Goal: Task Accomplishment & Management: Complete application form

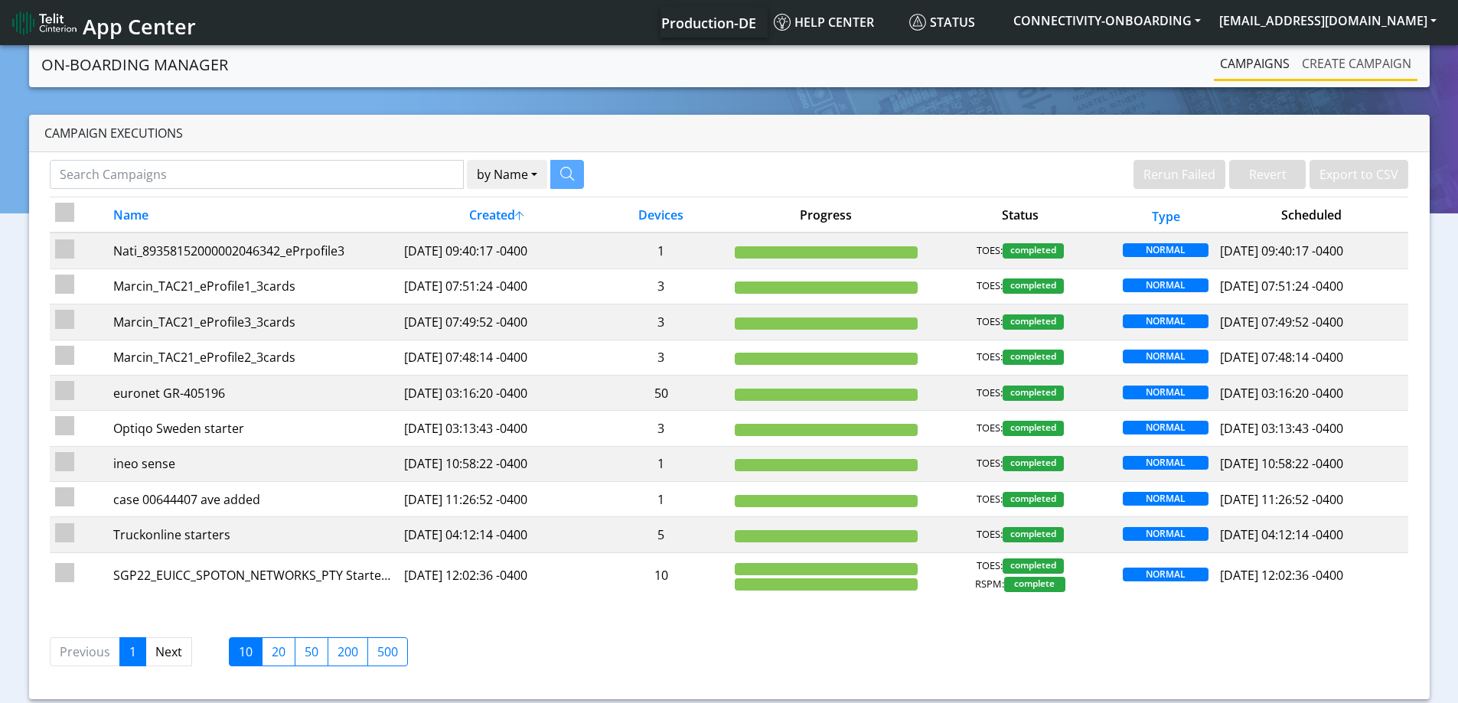
click at [1312, 69] on link "Create campaign" at bounding box center [1356, 63] width 122 height 31
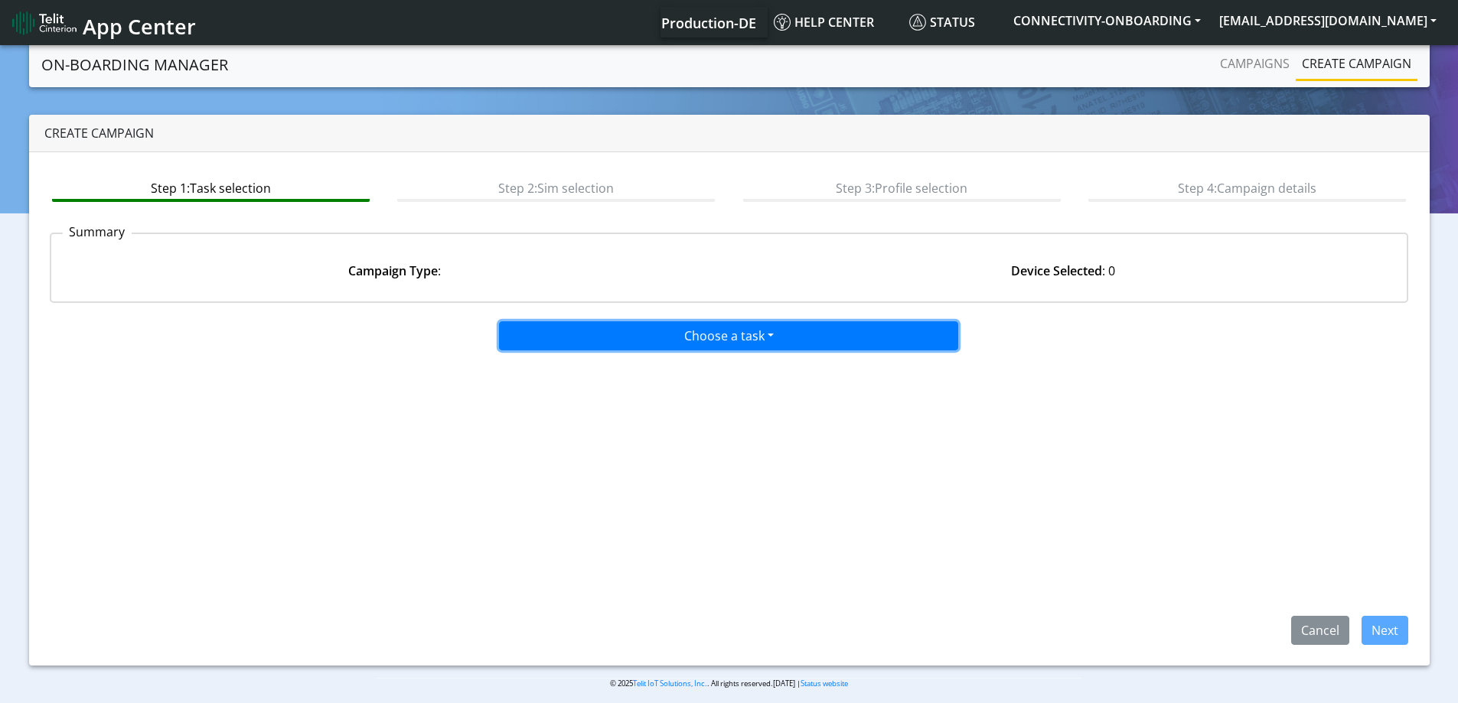
click at [575, 335] on button "Choose a task" at bounding box center [728, 335] width 459 height 29
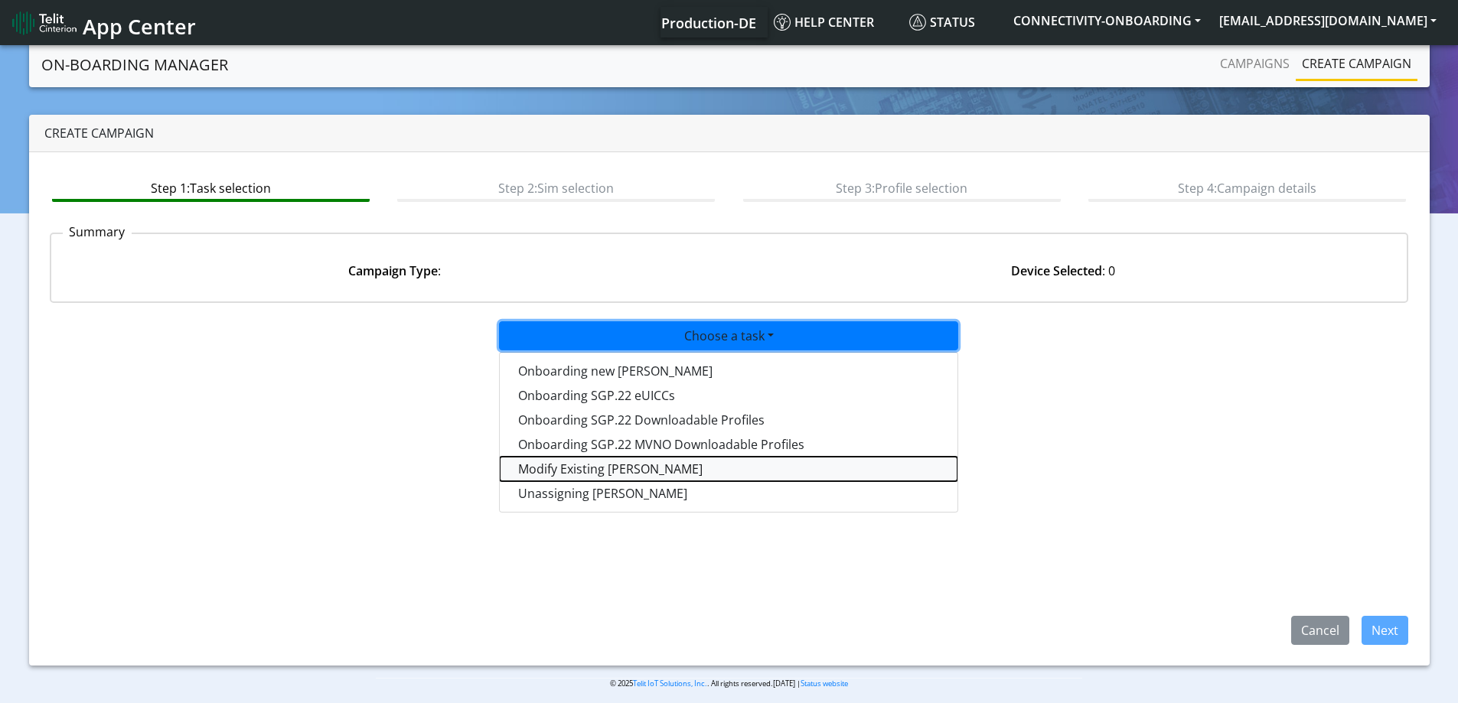
click at [569, 464] on taskiotp-dropdown "Modify Existing [PERSON_NAME]" at bounding box center [729, 469] width 458 height 24
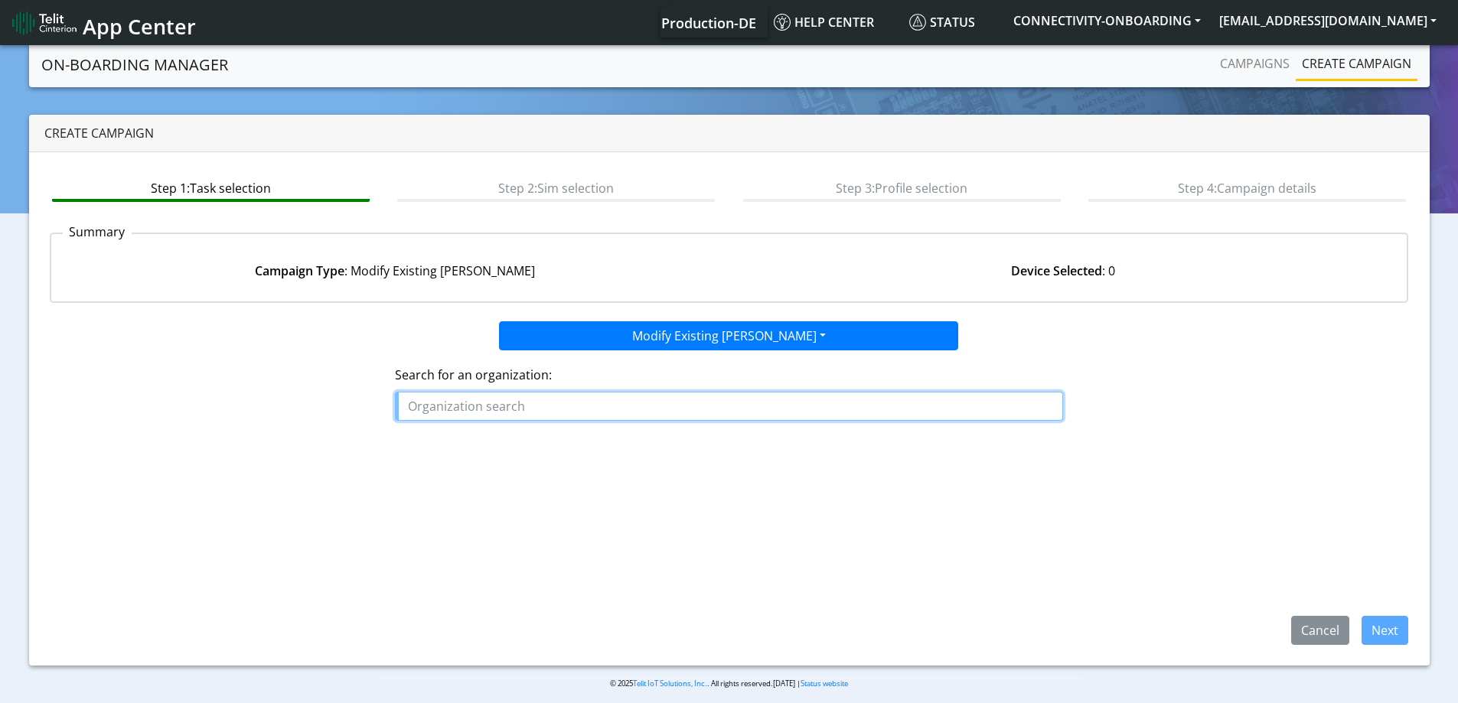
click at [578, 406] on input "text" at bounding box center [729, 406] width 668 height 29
click at [490, 440] on button "[PERSON_NAME] _WI" at bounding box center [473, 441] width 155 height 24
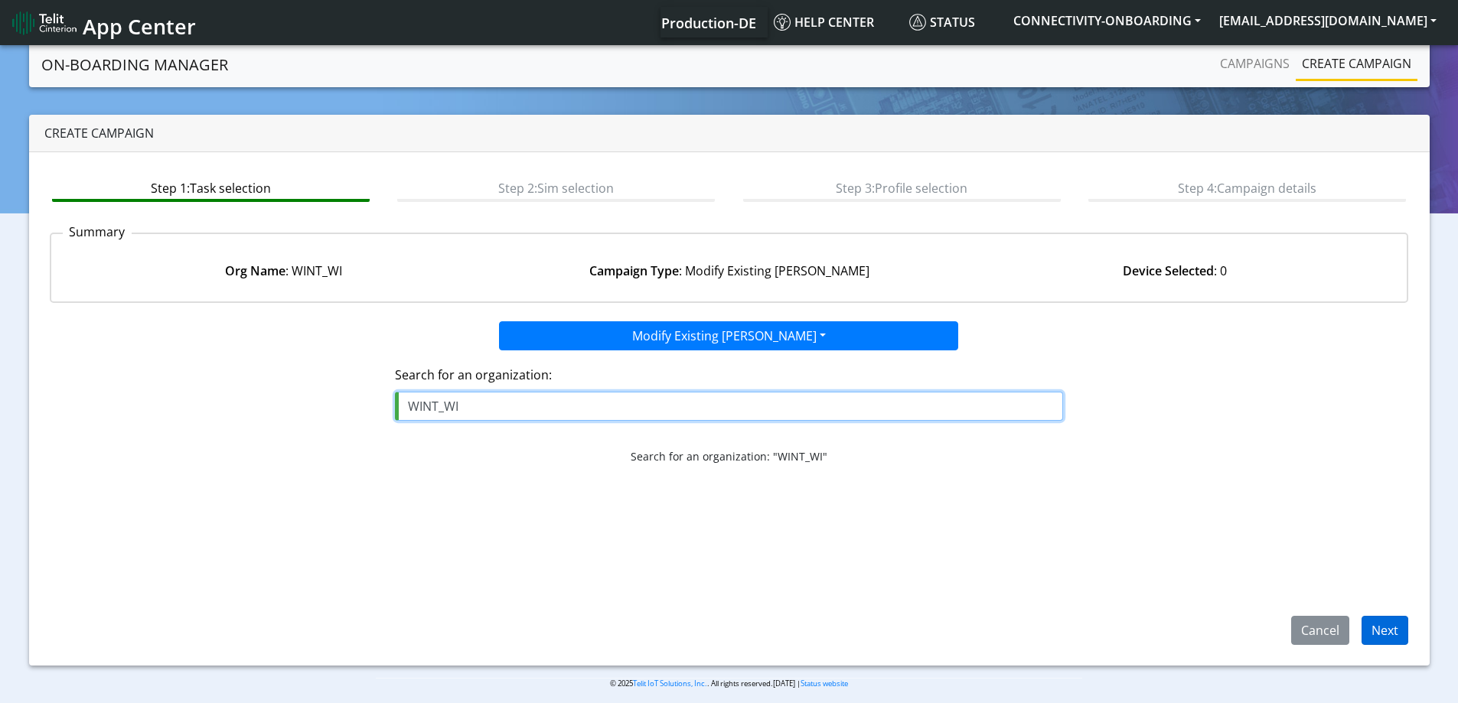
type input "WINT_WI"
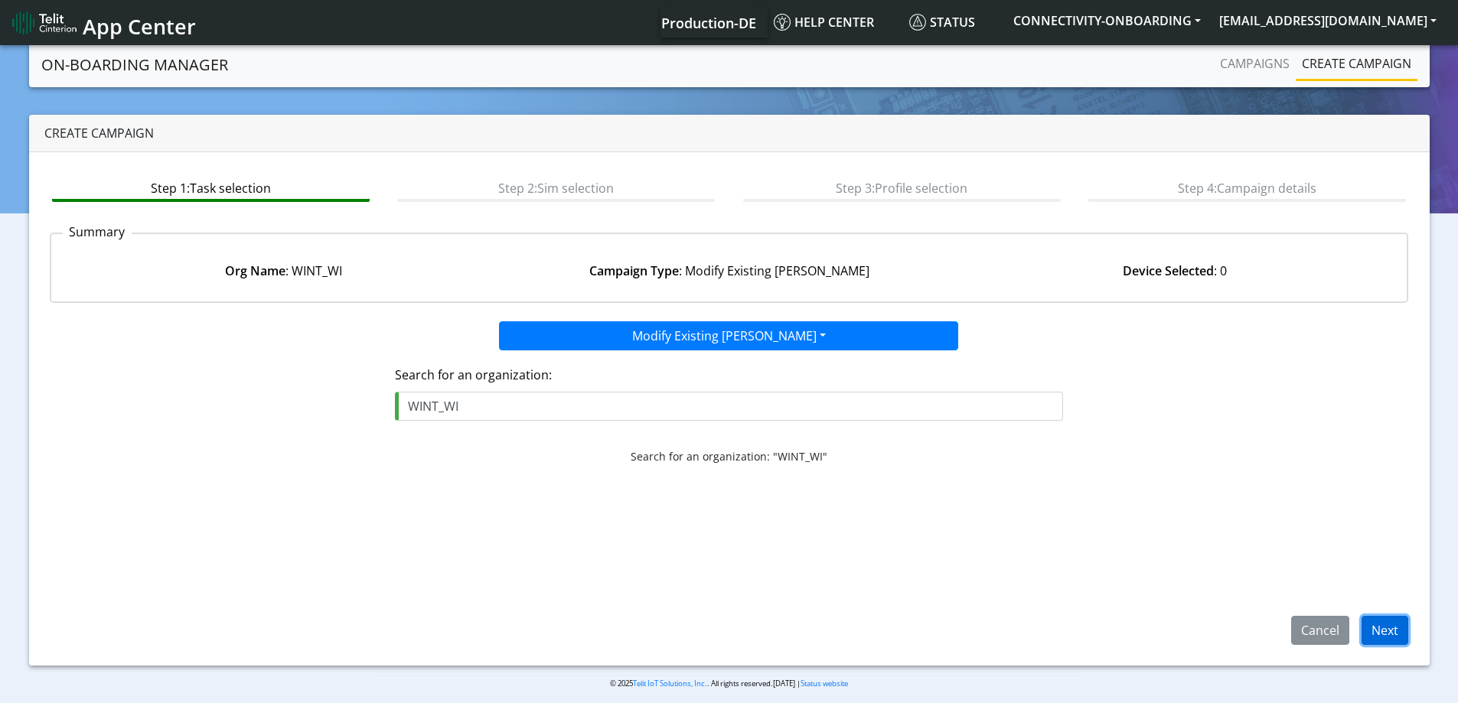
click at [1373, 627] on button "Next" at bounding box center [1384, 630] width 47 height 29
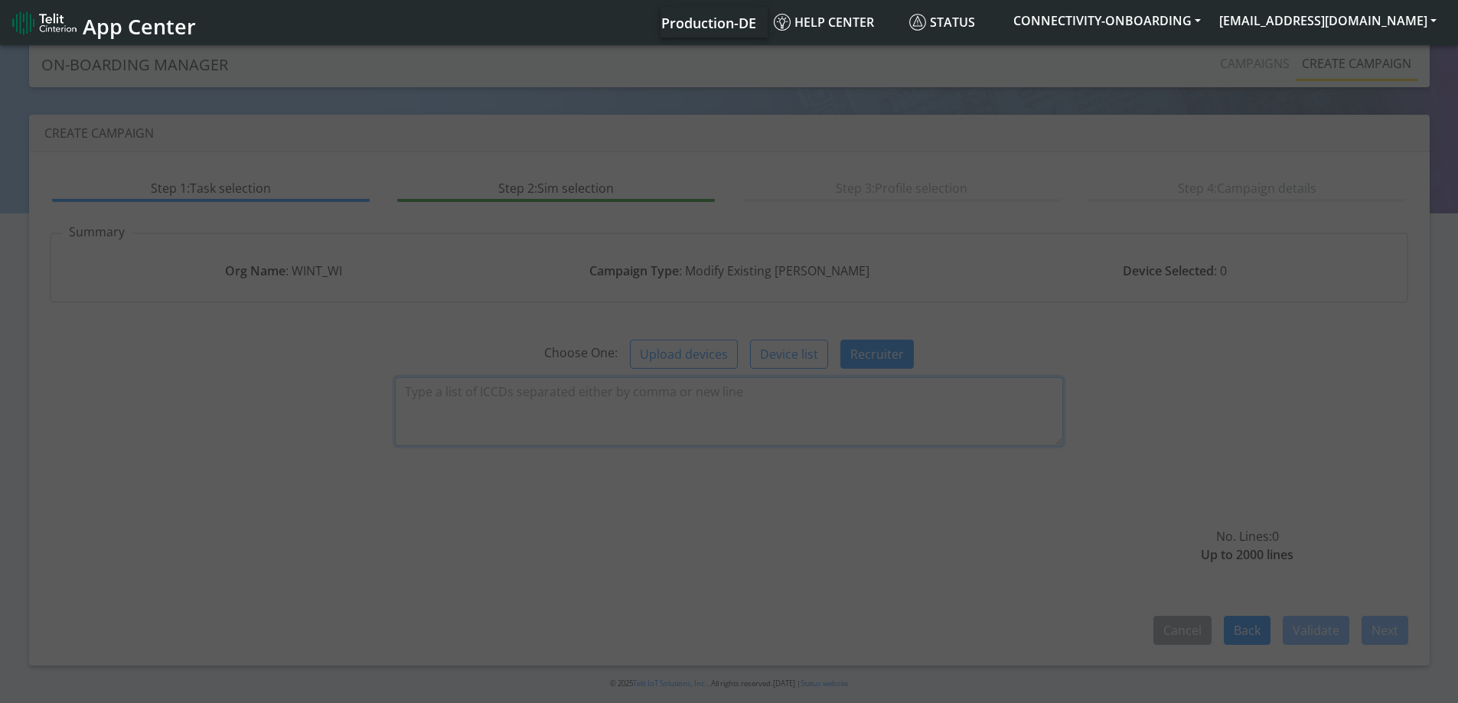
click at [617, 405] on textarea at bounding box center [729, 411] width 668 height 69
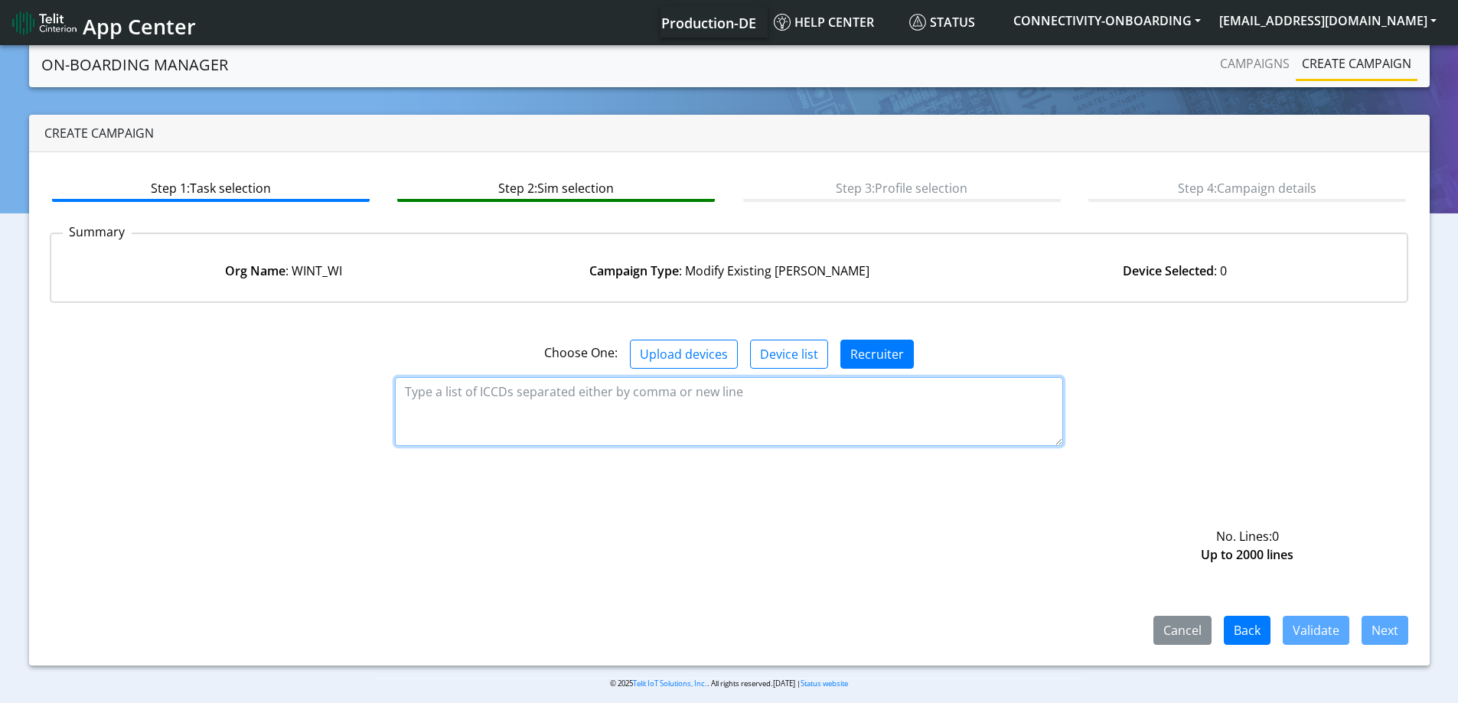
paste textarea "89358151000008382973 89358151000008382981 89358151000008382999 8935815100000838…"
paste textarea "89358151000008383013 89358151000008383005 89358151000008383021 8935815100000838…"
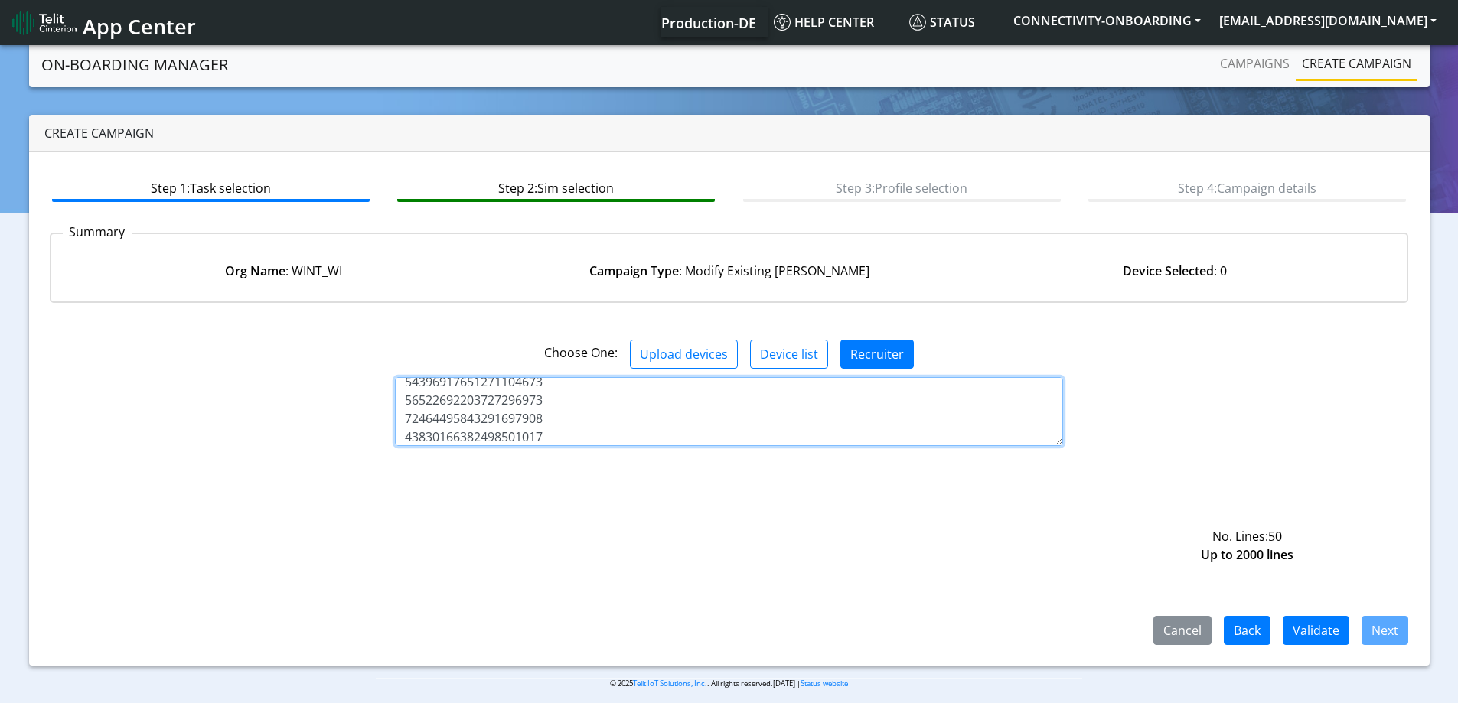
scroll to position [983, 0]
paste textarea "89358151000008365747 89358151000008365754 89358151000008365762"
type textarea "89358151000008382973 89358151000008382981 89358151000008382999 8935815100000838…"
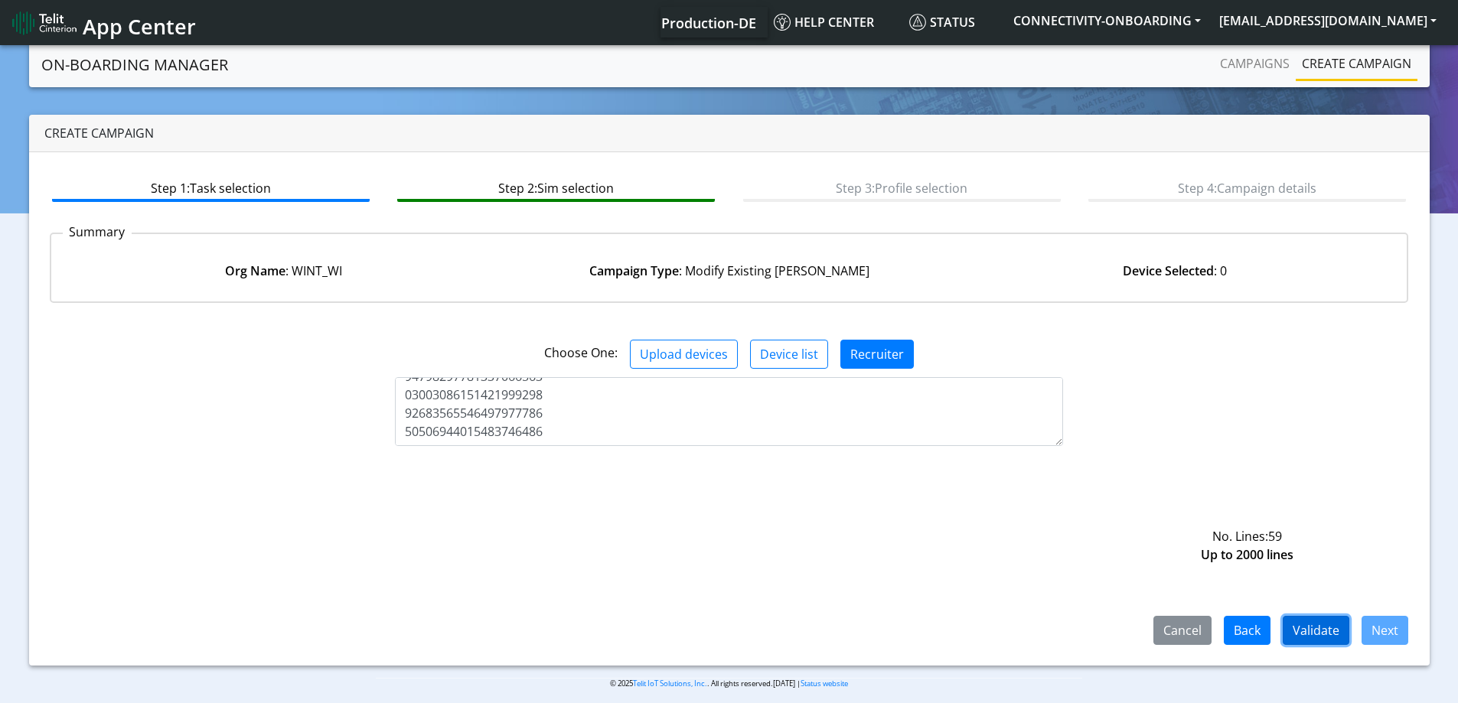
click at [1320, 634] on button "Validate" at bounding box center [1315, 630] width 67 height 29
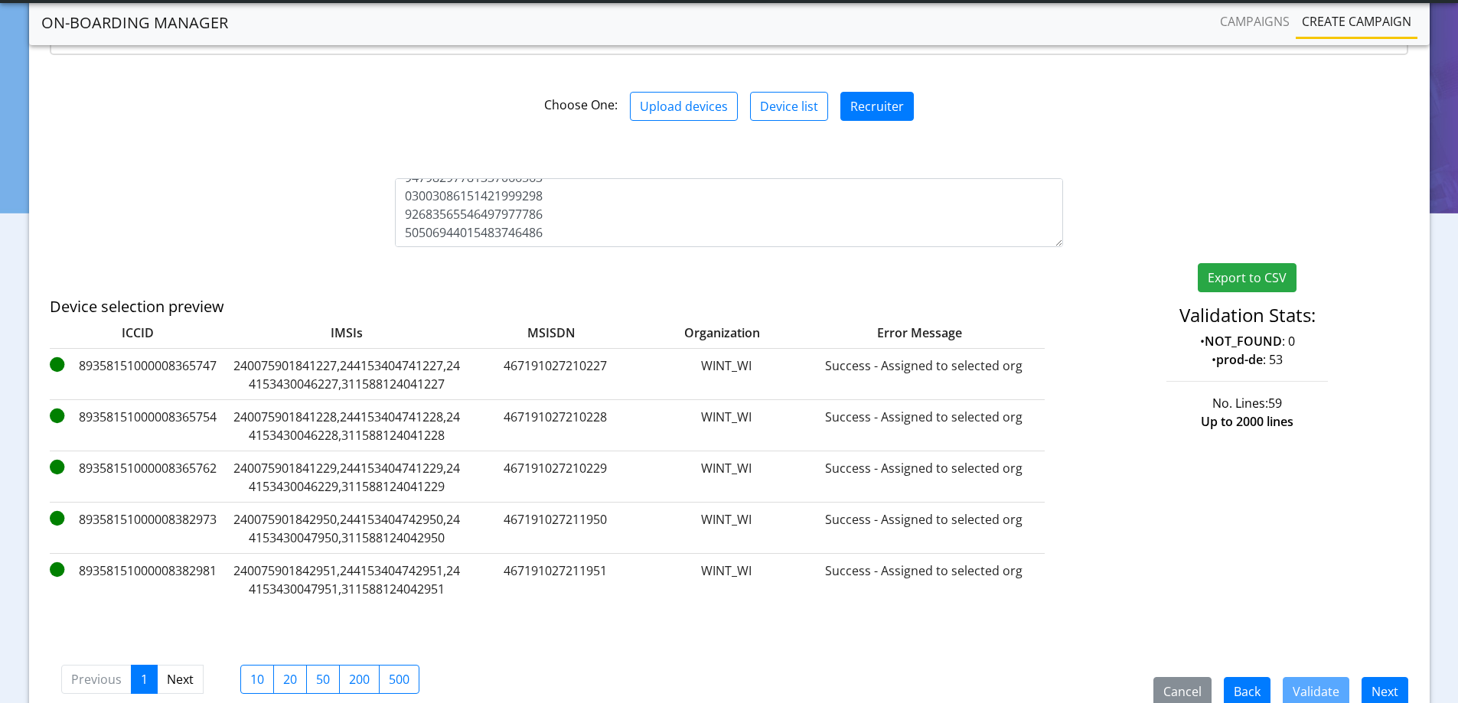
scroll to position [230, 0]
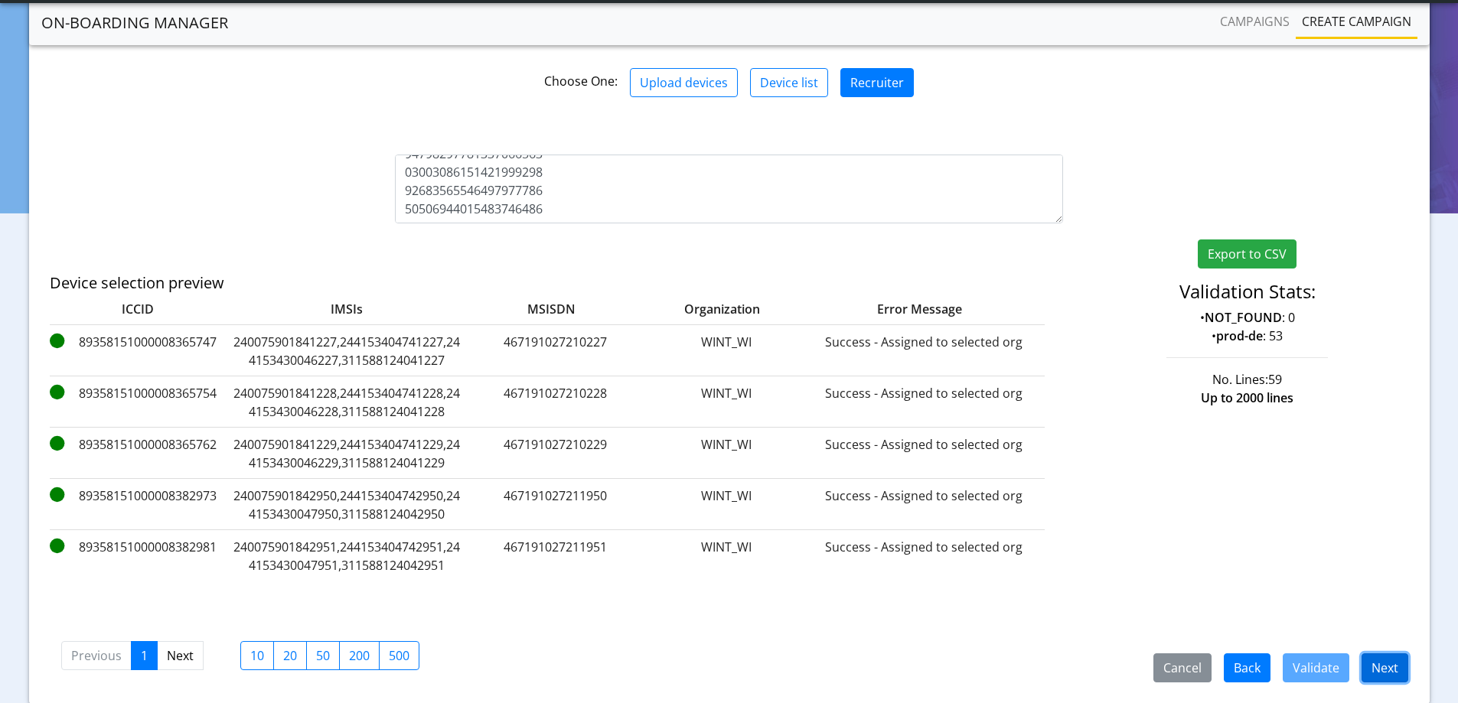
click at [1380, 676] on button "Next" at bounding box center [1384, 667] width 47 height 29
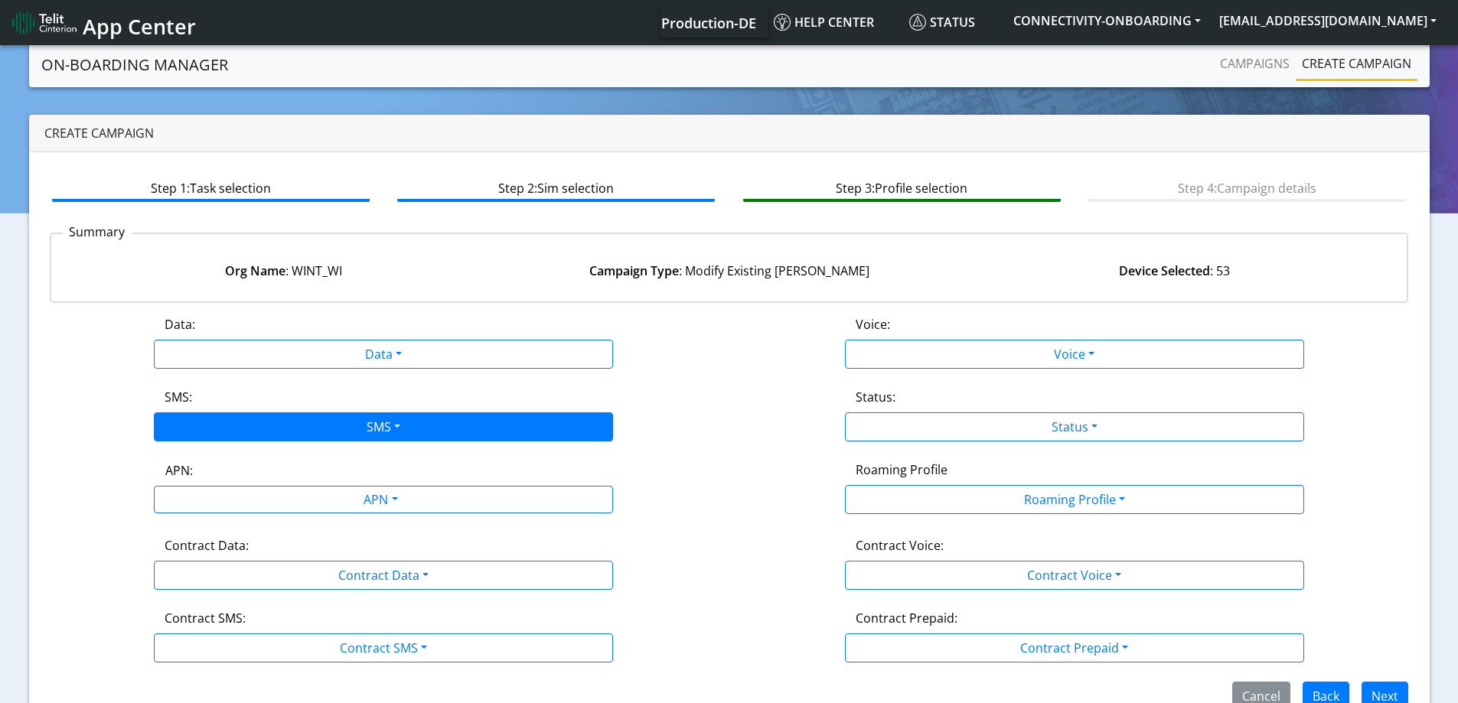
scroll to position [34, 0]
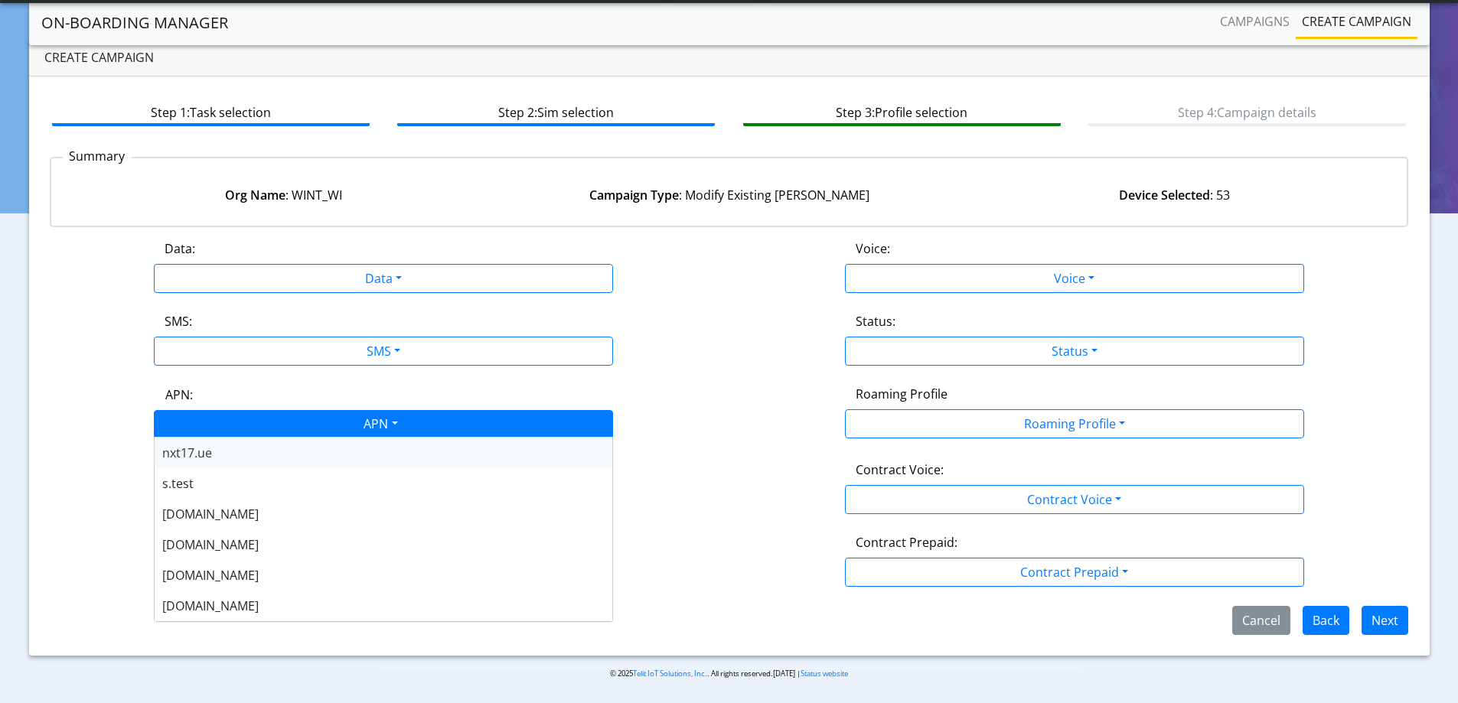
click at [376, 412] on div "APN" at bounding box center [379, 426] width 485 height 30
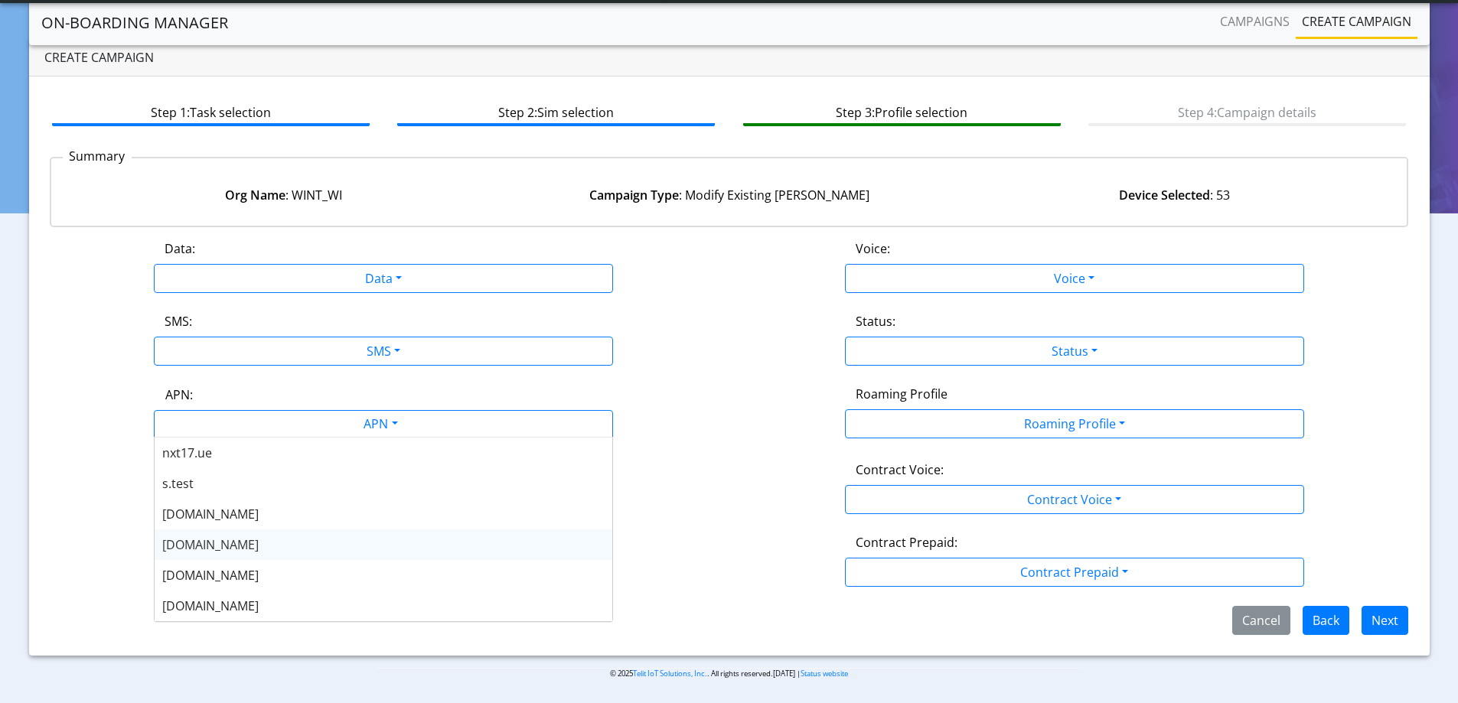
click at [222, 541] on div "[DOMAIN_NAME]" at bounding box center [384, 545] width 458 height 31
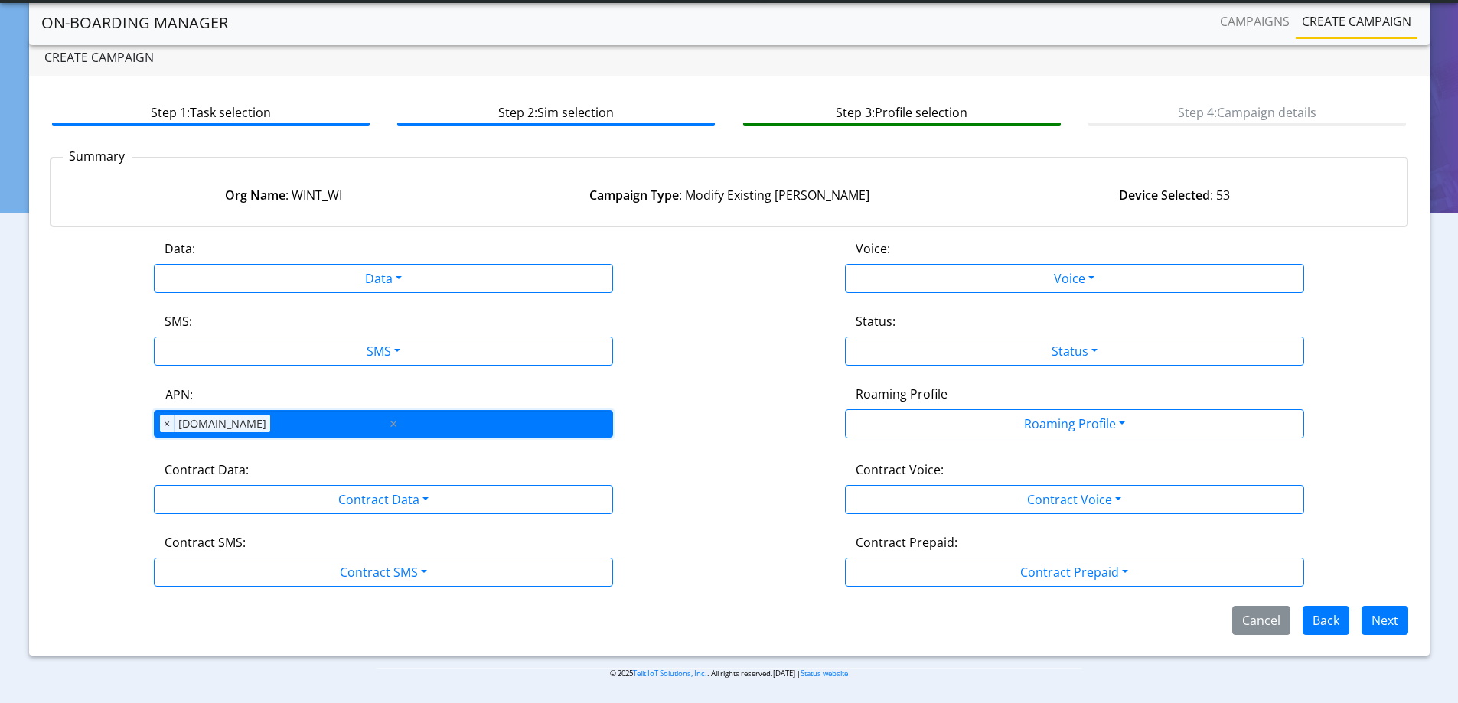
click at [315, 430] on div "APN × [DOMAIN_NAME]" at bounding box center [271, 424] width 232 height 26
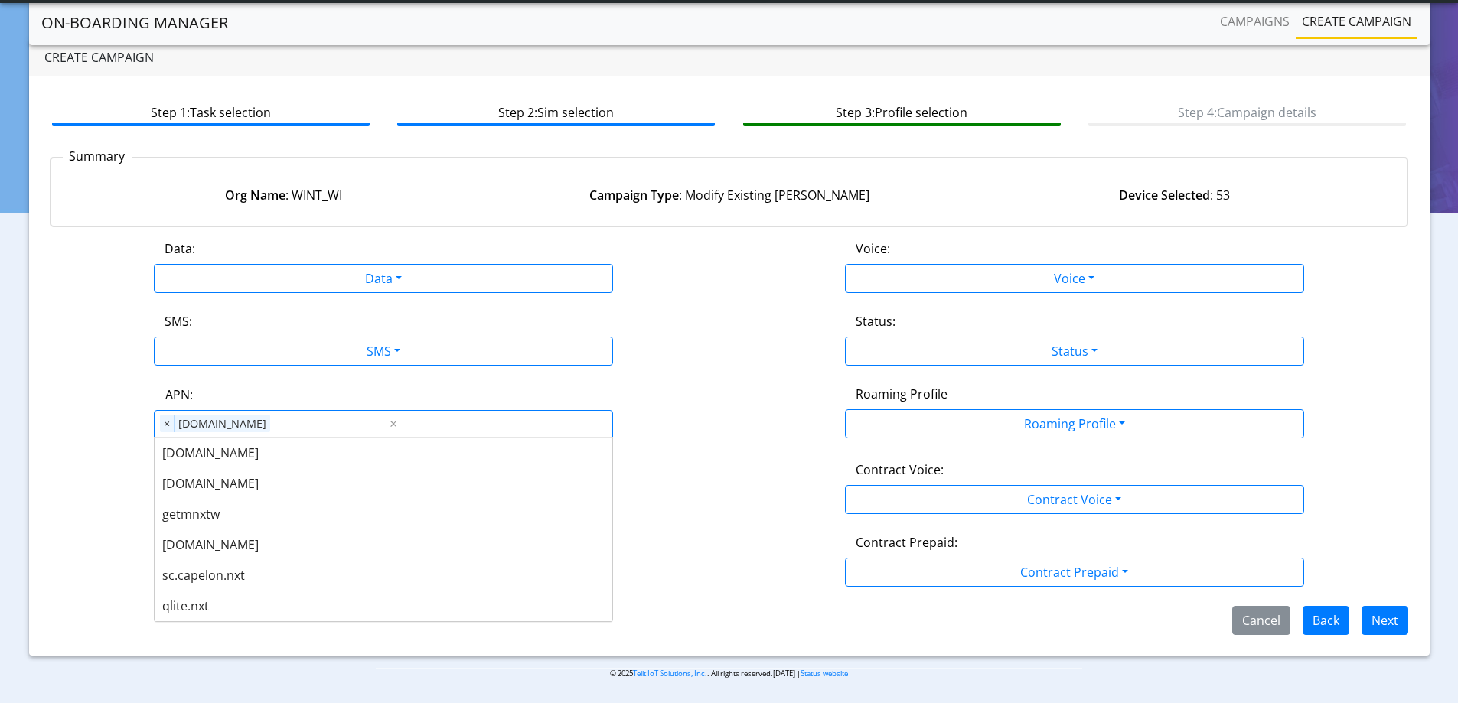
scroll to position [383, 0]
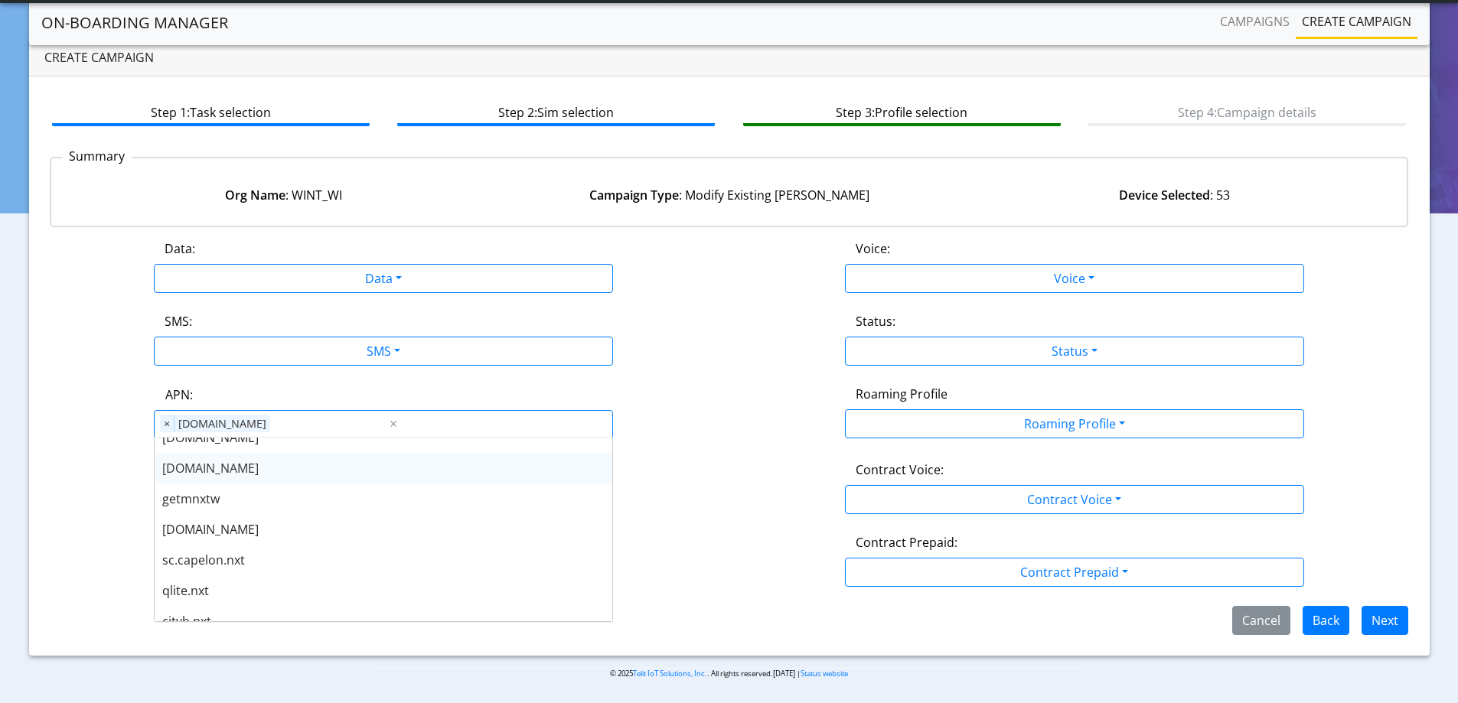
click at [255, 476] on div "[DOMAIN_NAME]" at bounding box center [384, 468] width 458 height 31
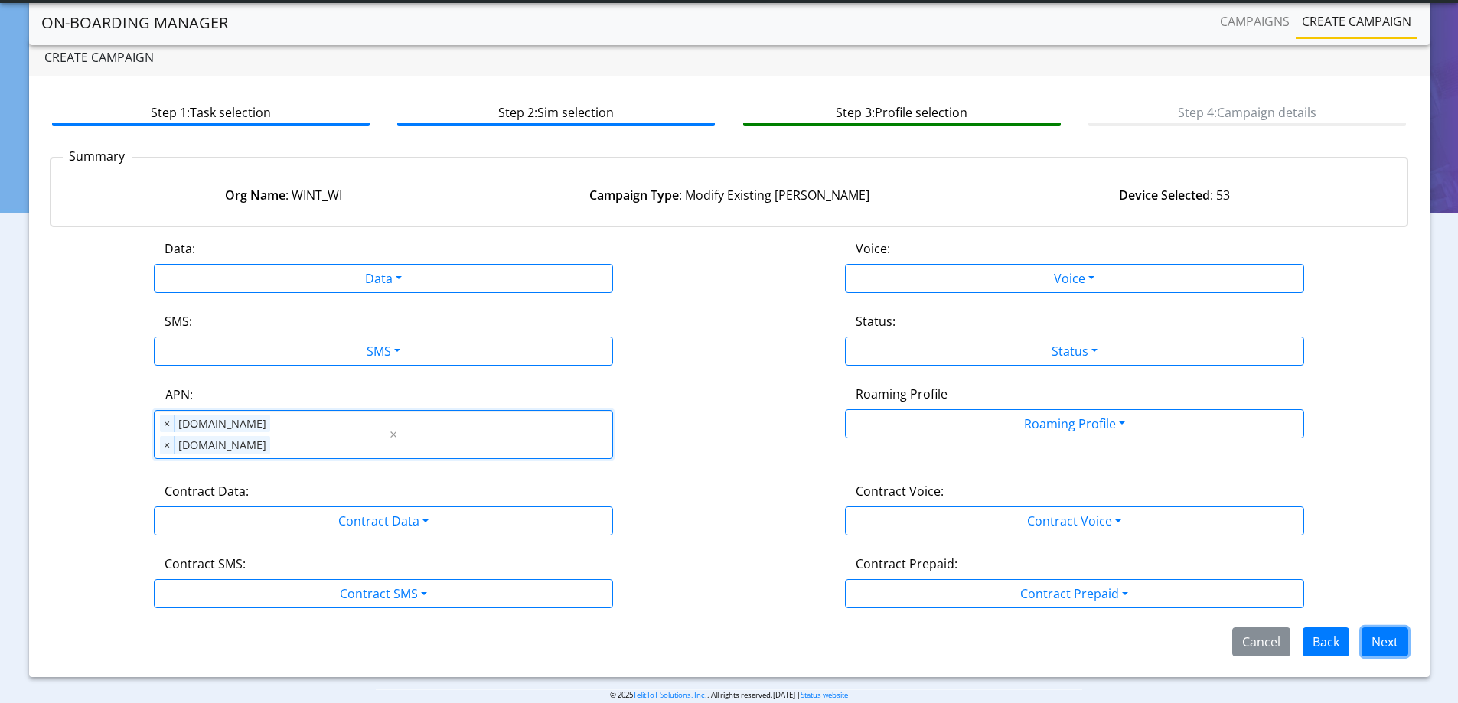
click at [1361, 627] on button "Next" at bounding box center [1384, 641] width 47 height 29
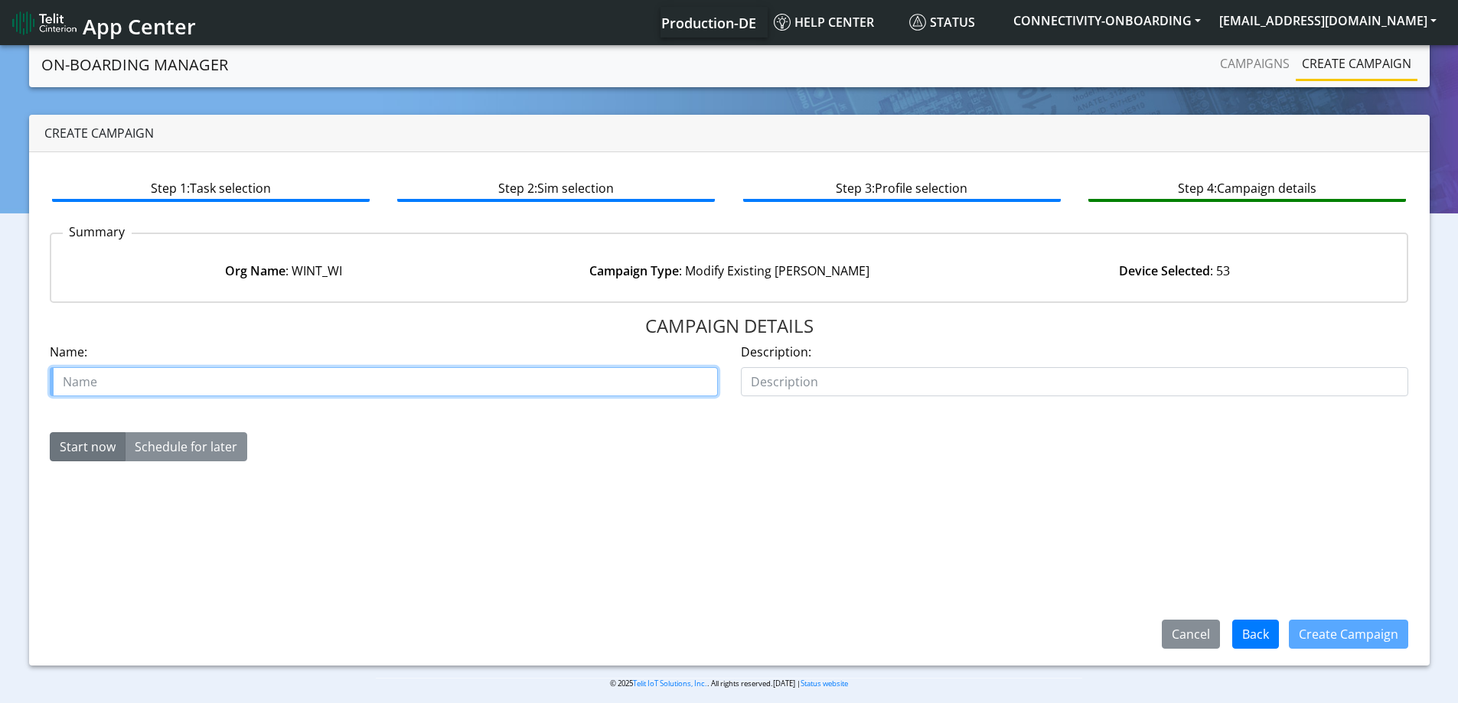
click at [312, 393] on input "text" at bounding box center [384, 381] width 668 height 29
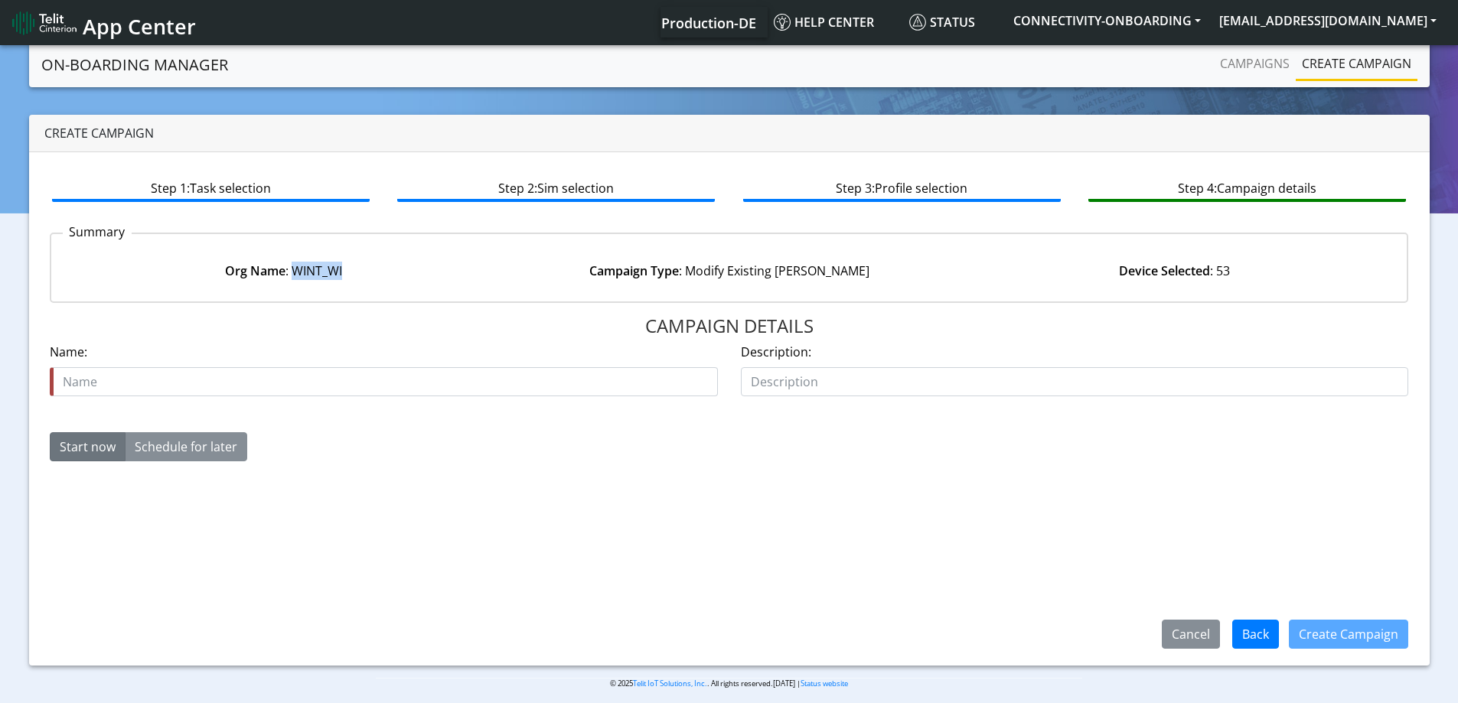
drag, startPoint x: 295, startPoint y: 269, endPoint x: 370, endPoint y: 275, distance: 75.3
click at [362, 275] on div "Org Name : WINT_WI" at bounding box center [282, 271] width 445 height 18
copy div "WINT_WI"
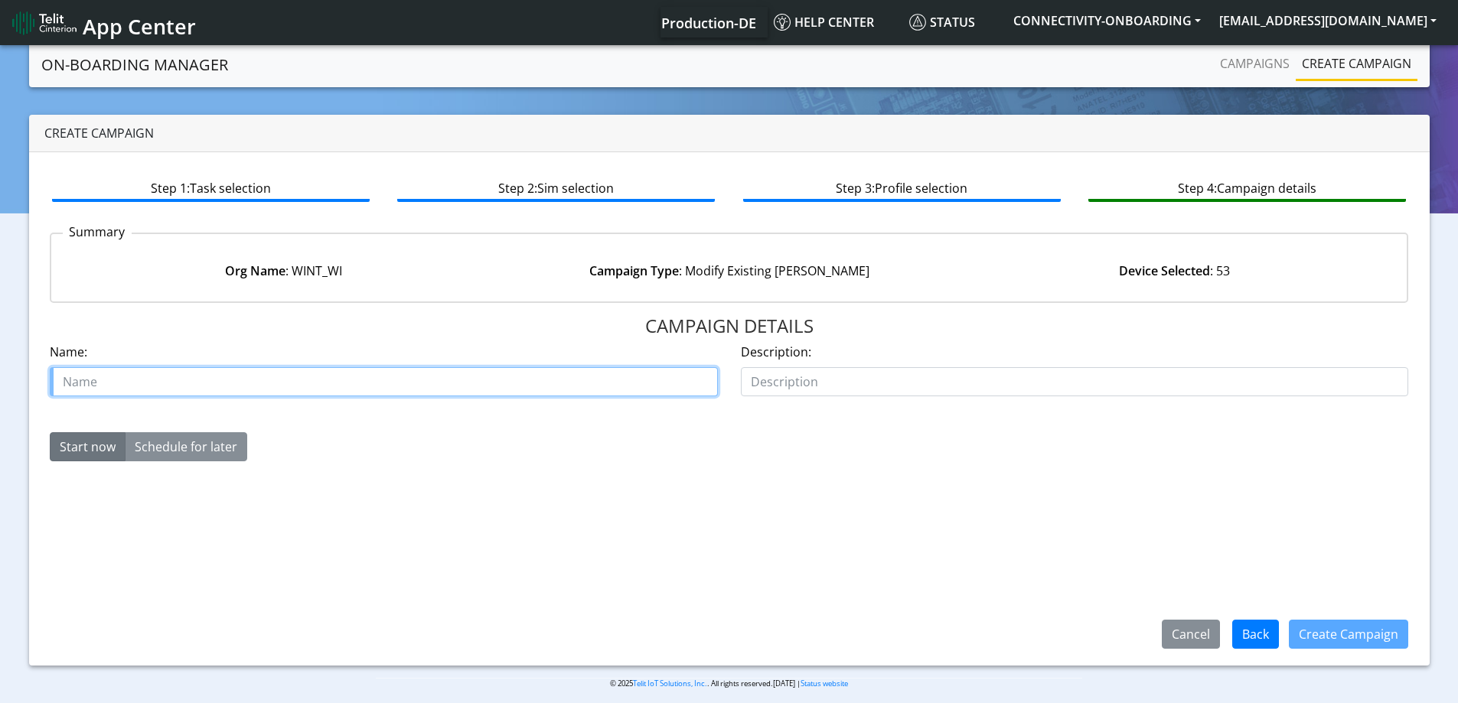
click at [197, 376] on input "text" at bounding box center [384, 381] width 668 height 29
paste input "WINT_WI"
type input "WINT_WI update APN two APN"
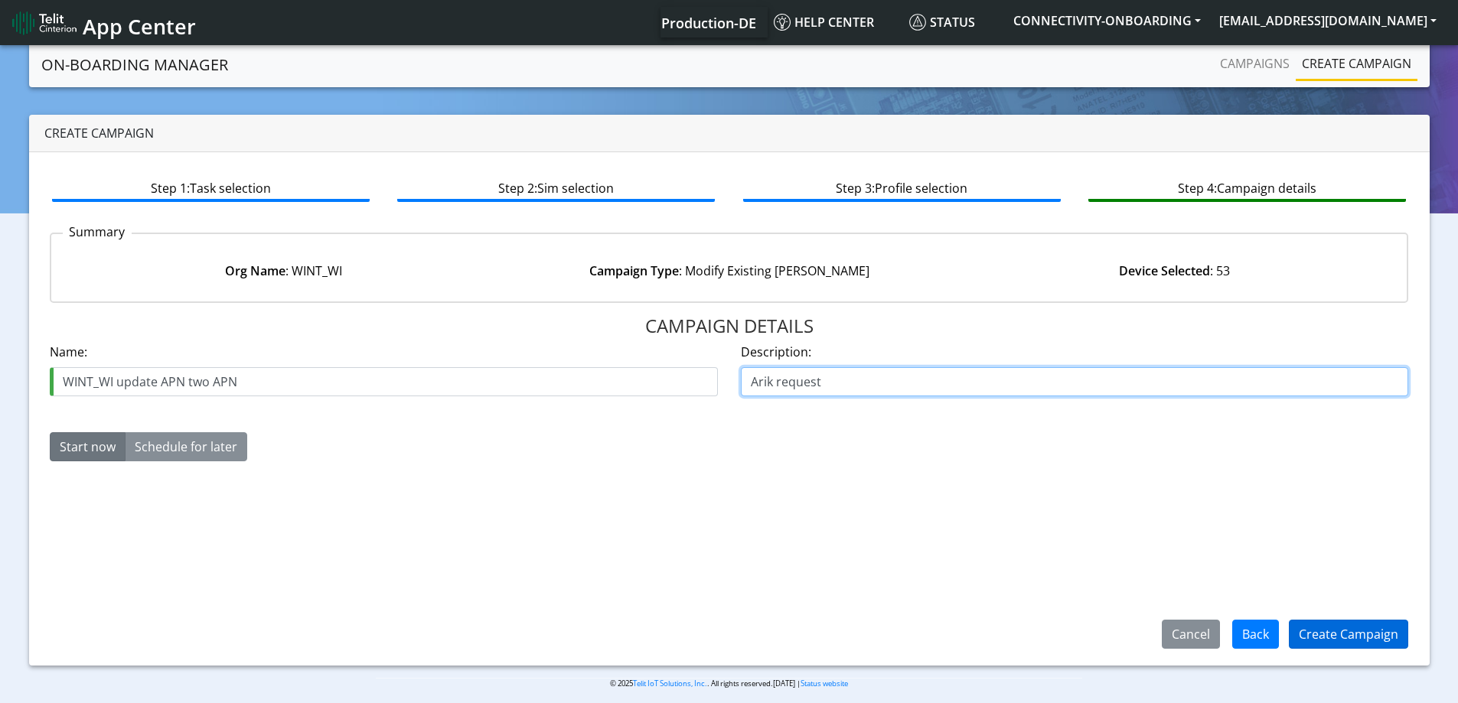
type input "Arik request"
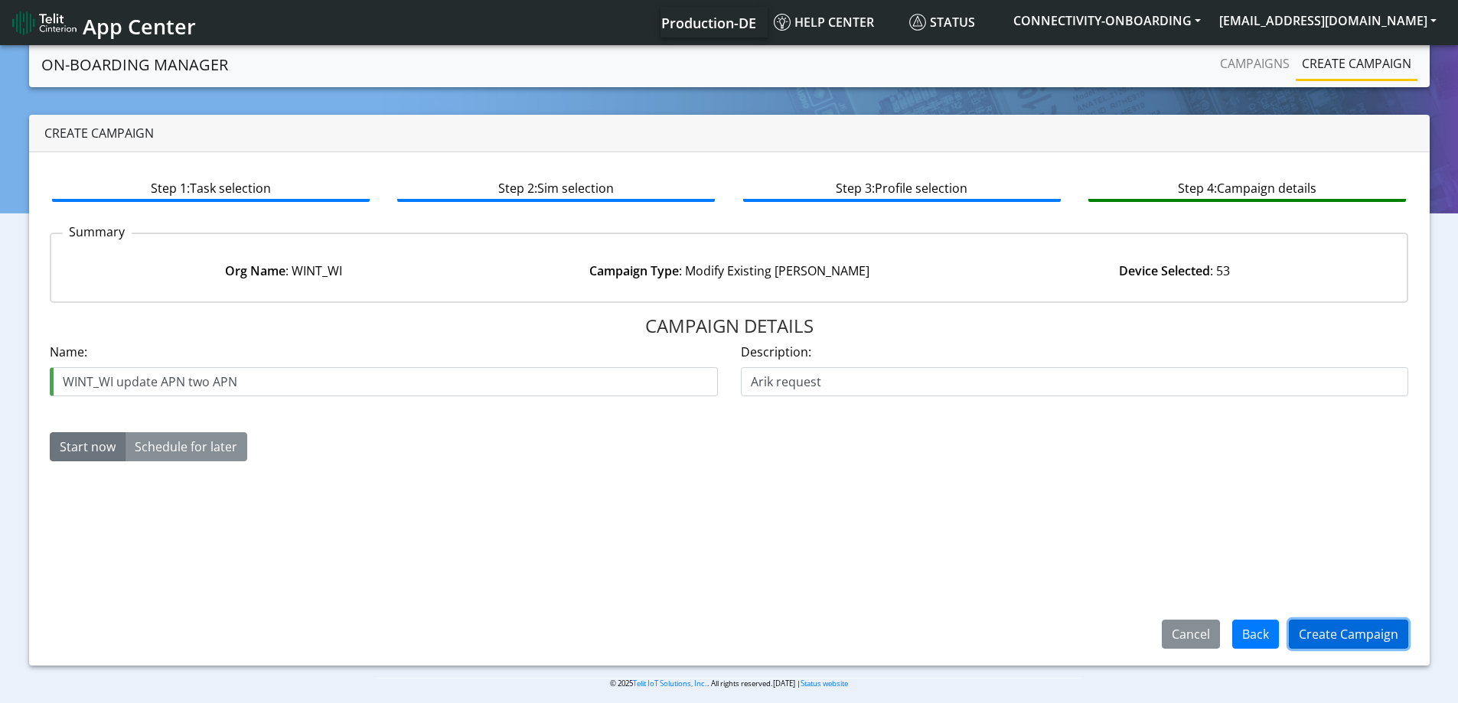
click at [1385, 627] on button "Create Campaign" at bounding box center [1348, 634] width 119 height 29
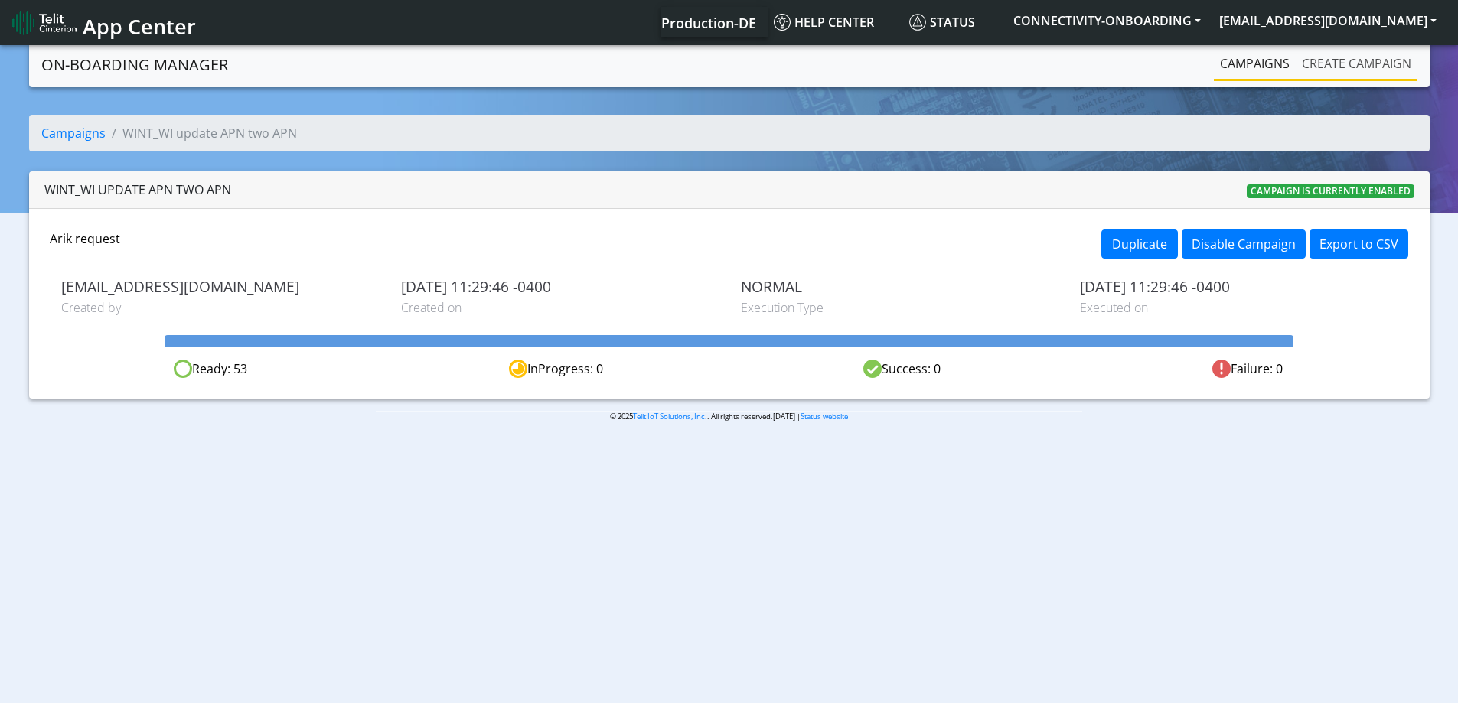
click at [1342, 64] on link "Create campaign" at bounding box center [1356, 63] width 122 height 31
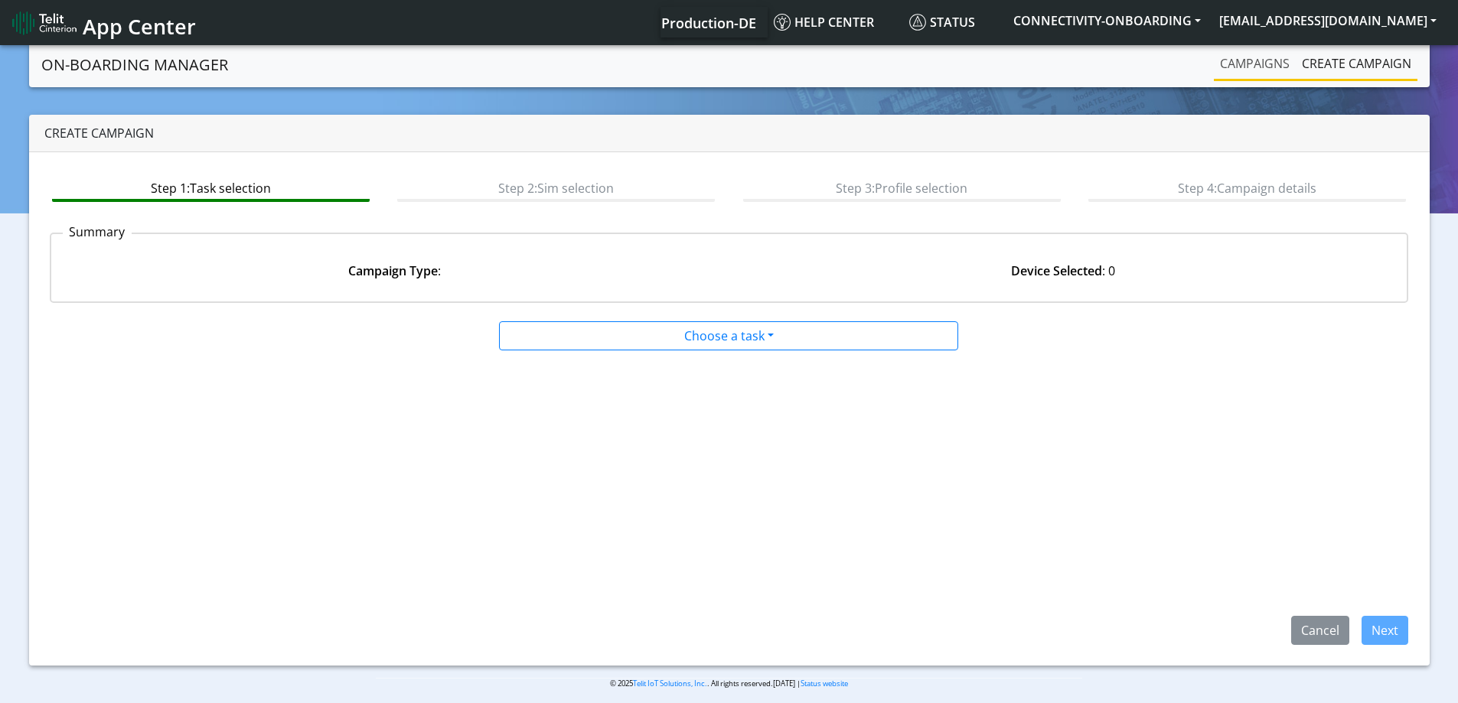
click at [1250, 74] on link "Campaigns" at bounding box center [1255, 63] width 82 height 31
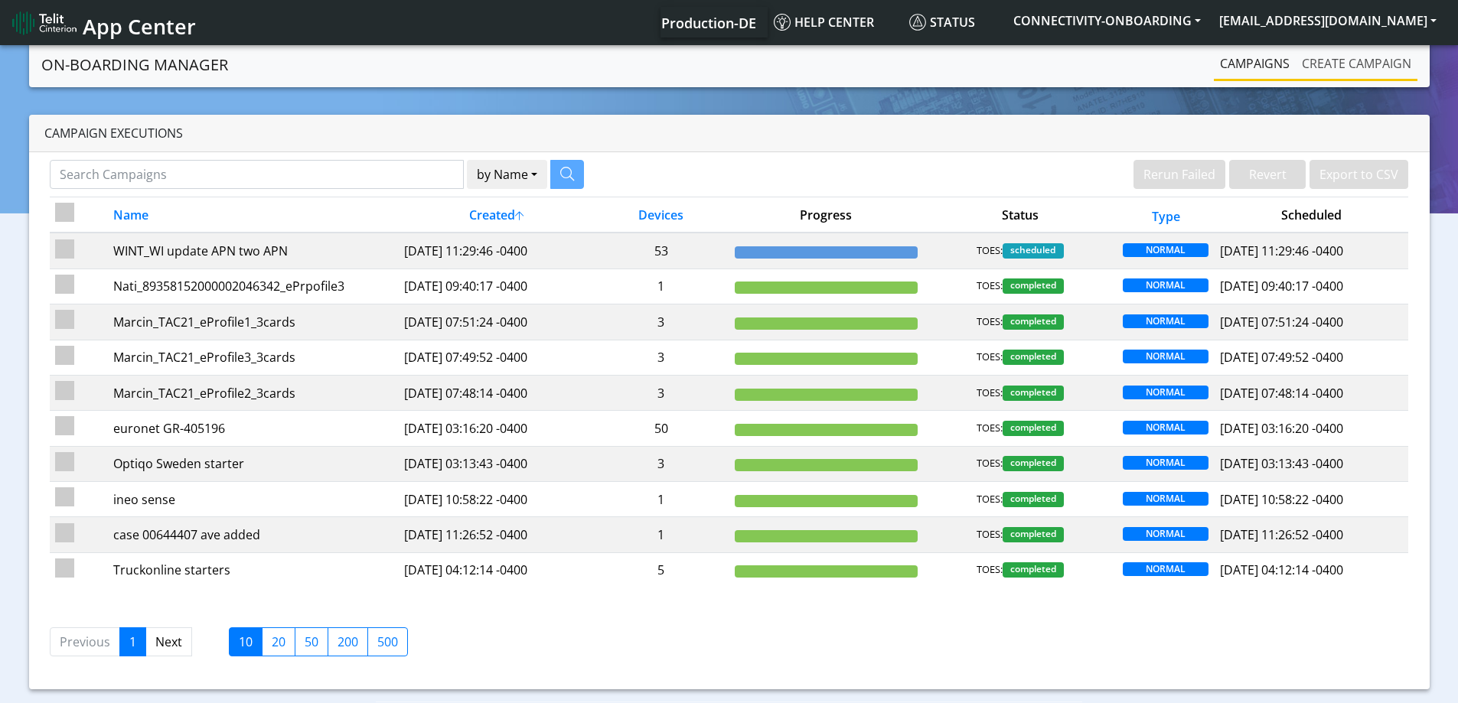
click at [1305, 65] on link "Create campaign" at bounding box center [1356, 63] width 122 height 31
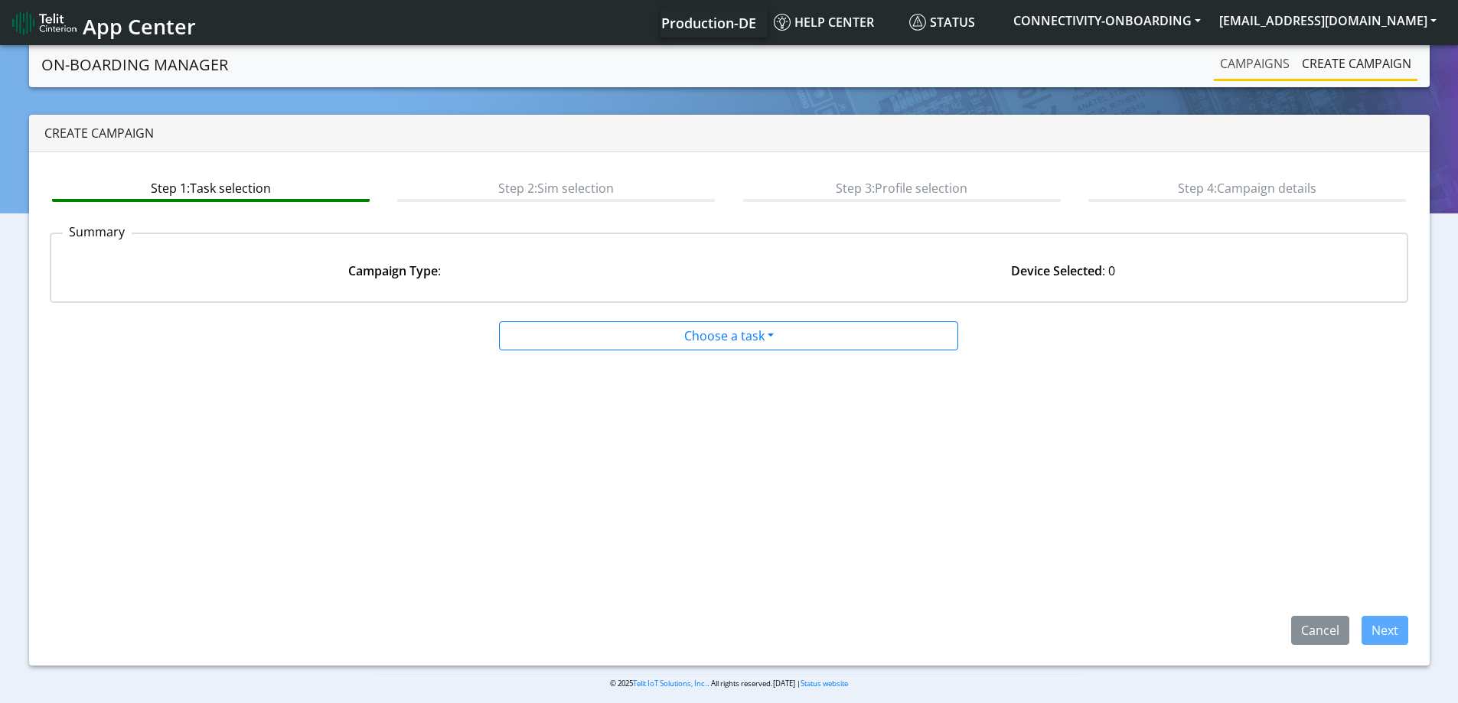
click at [1283, 65] on link "Campaigns" at bounding box center [1255, 63] width 82 height 31
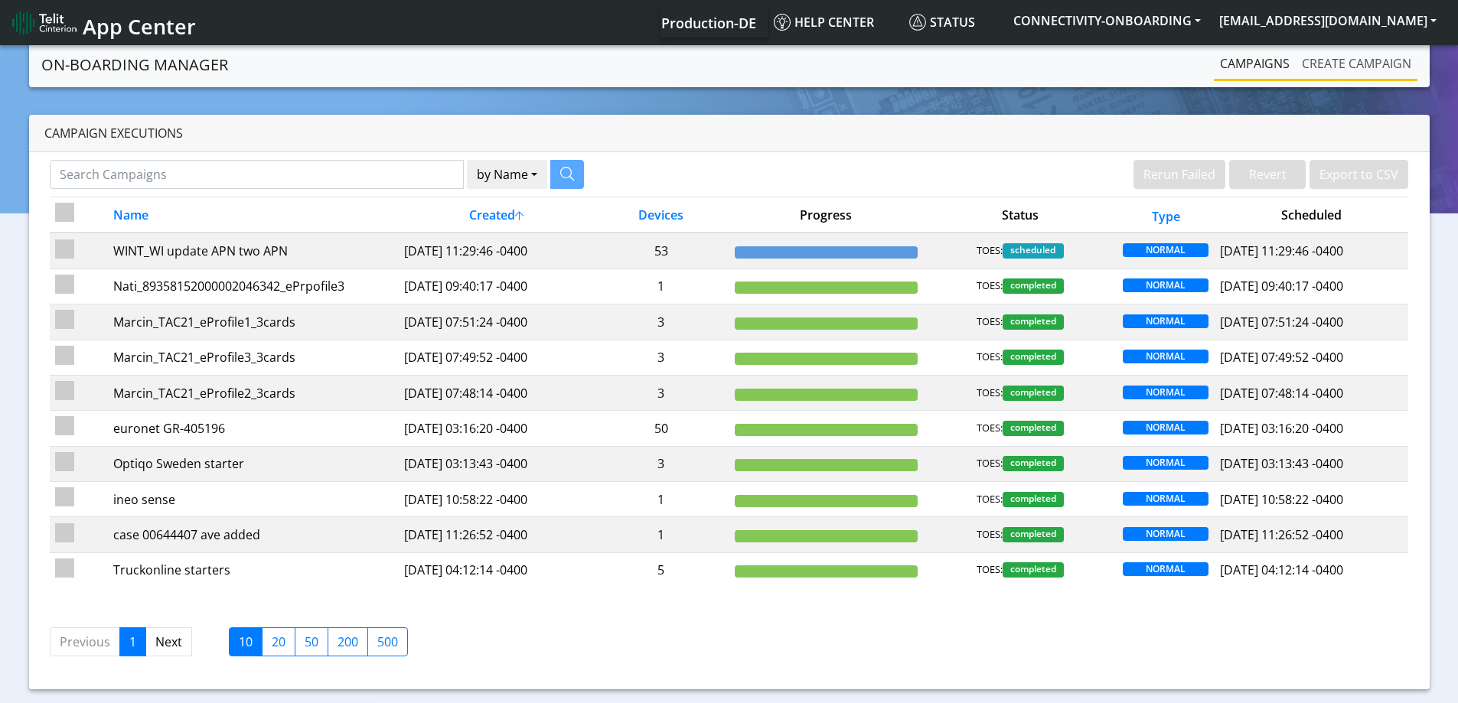
click at [1345, 62] on link "Create campaign" at bounding box center [1356, 63] width 122 height 31
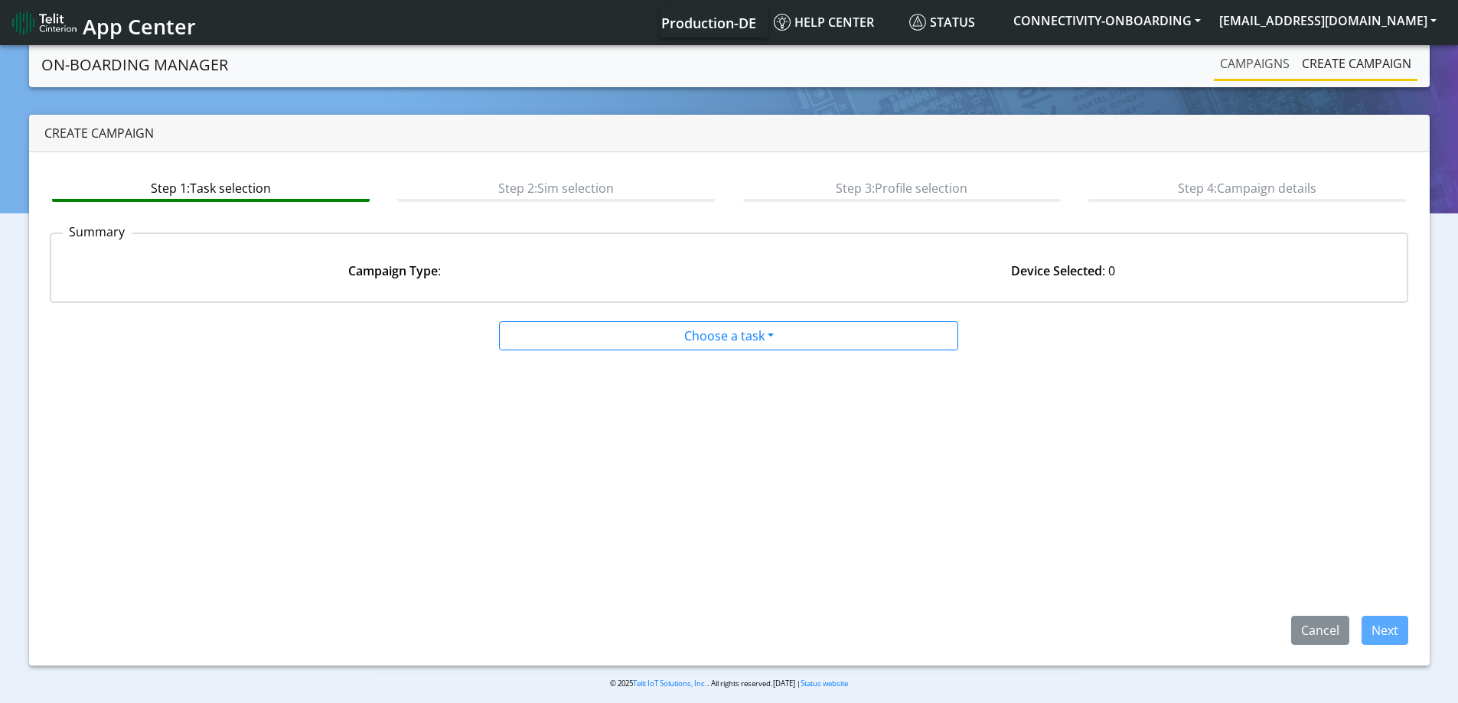
click at [1256, 67] on link "Campaigns" at bounding box center [1255, 63] width 82 height 31
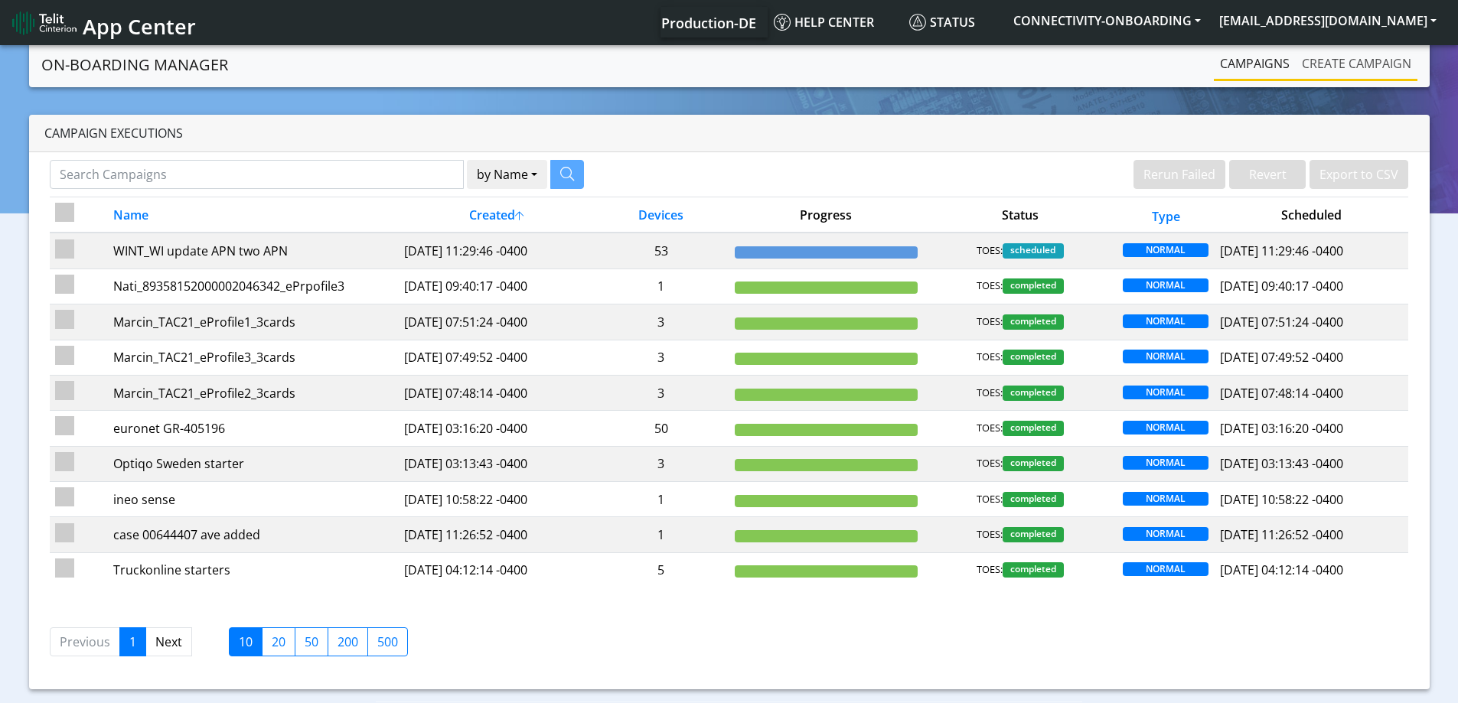
click at [1346, 61] on link "Create campaign" at bounding box center [1356, 63] width 122 height 31
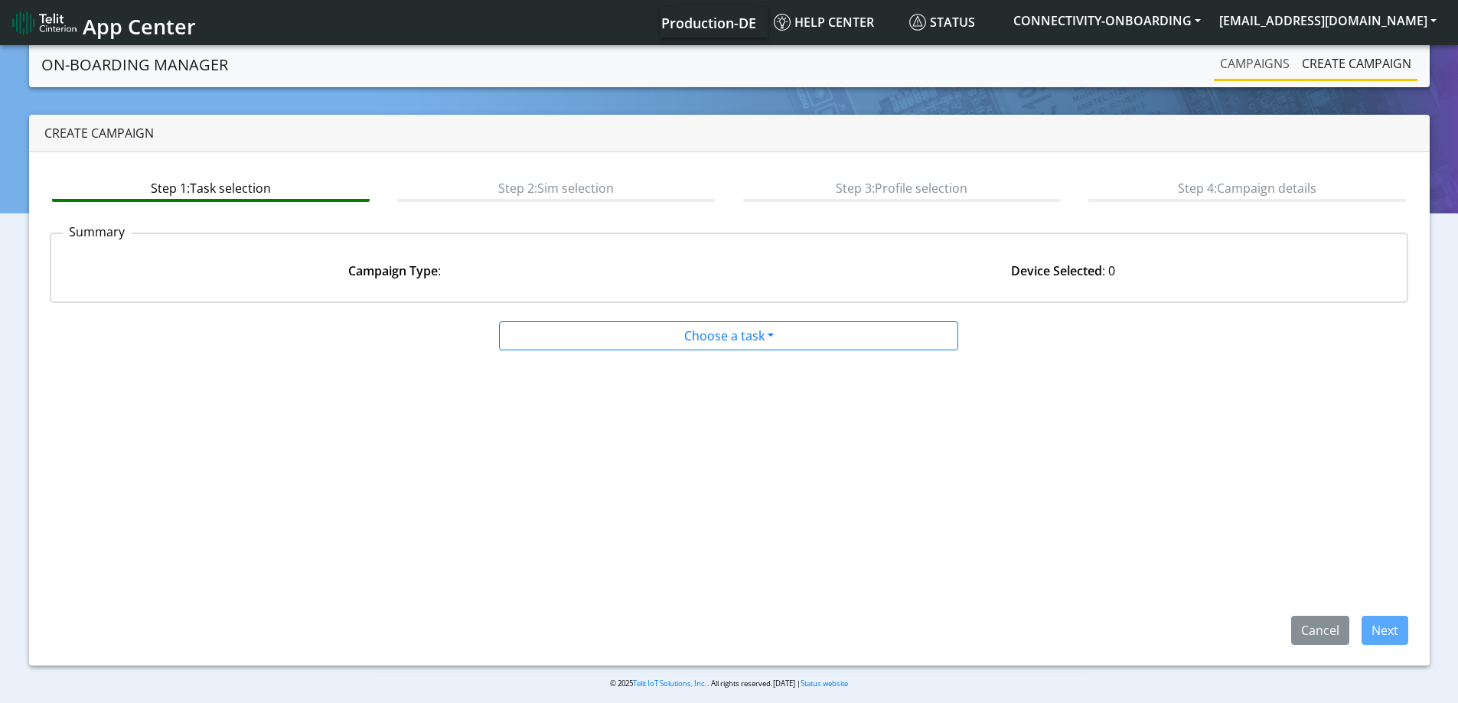
click at [1254, 71] on link "Campaigns" at bounding box center [1255, 63] width 82 height 31
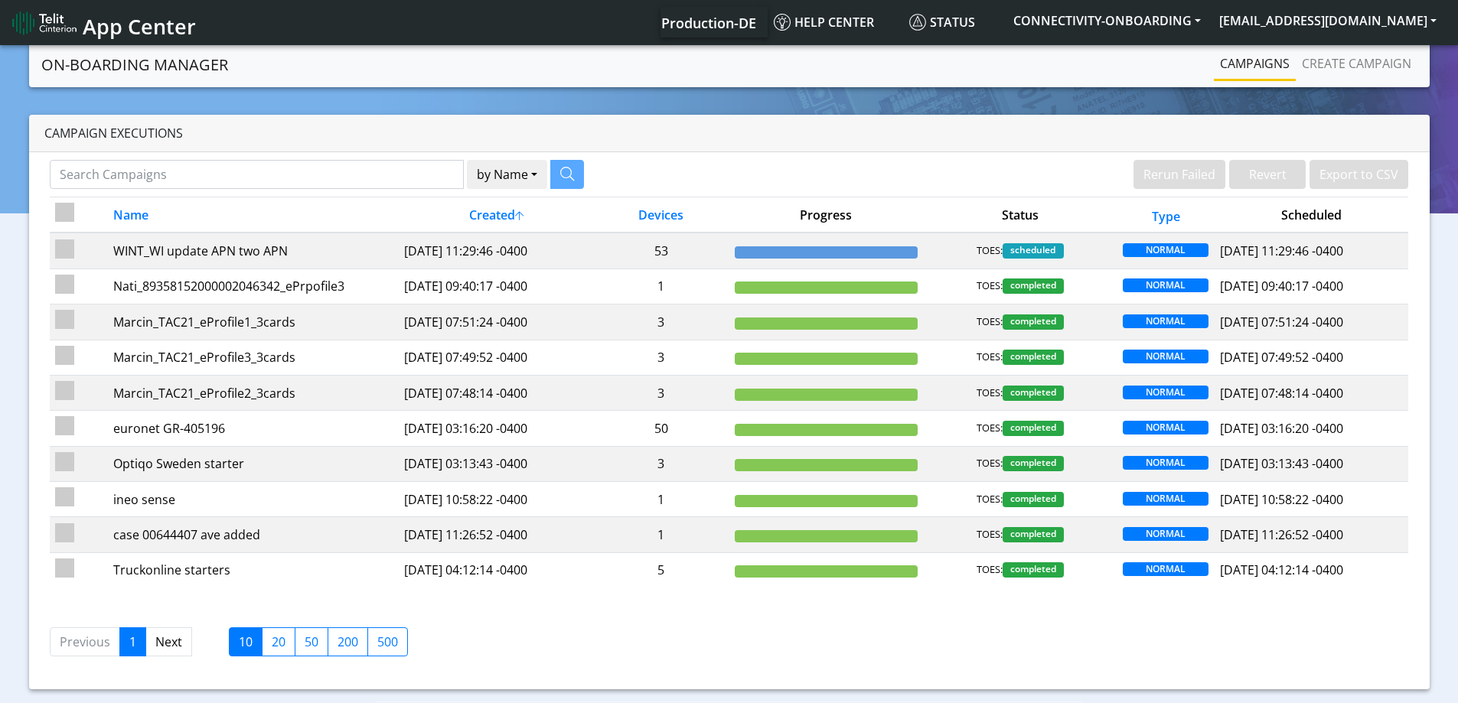
click at [1350, 81] on nav "On-Boarding Manager Rerun Failed Revert Export to CSV Campaigns Create campaign" at bounding box center [729, 64] width 1400 height 45
click at [1339, 69] on link "Create campaign" at bounding box center [1356, 63] width 122 height 31
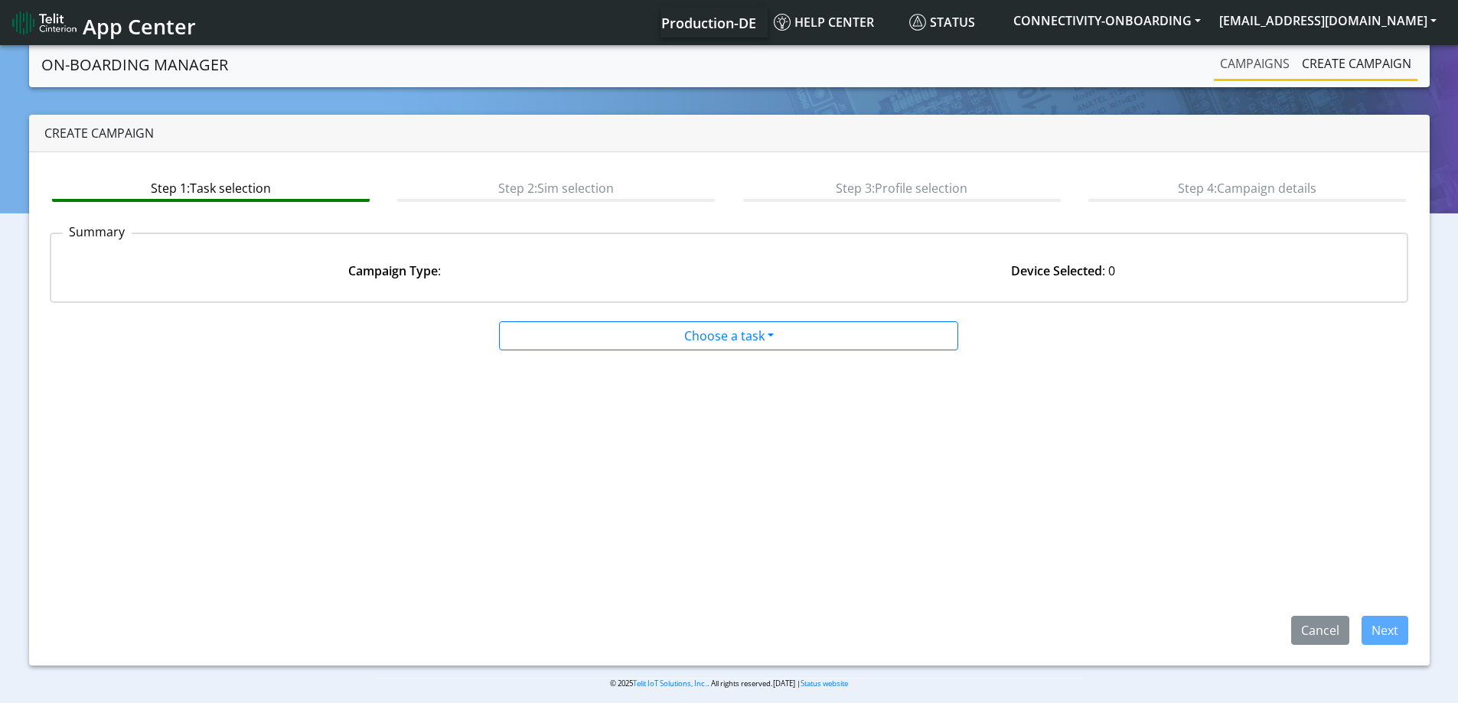
click at [1242, 65] on link "Campaigns" at bounding box center [1255, 63] width 82 height 31
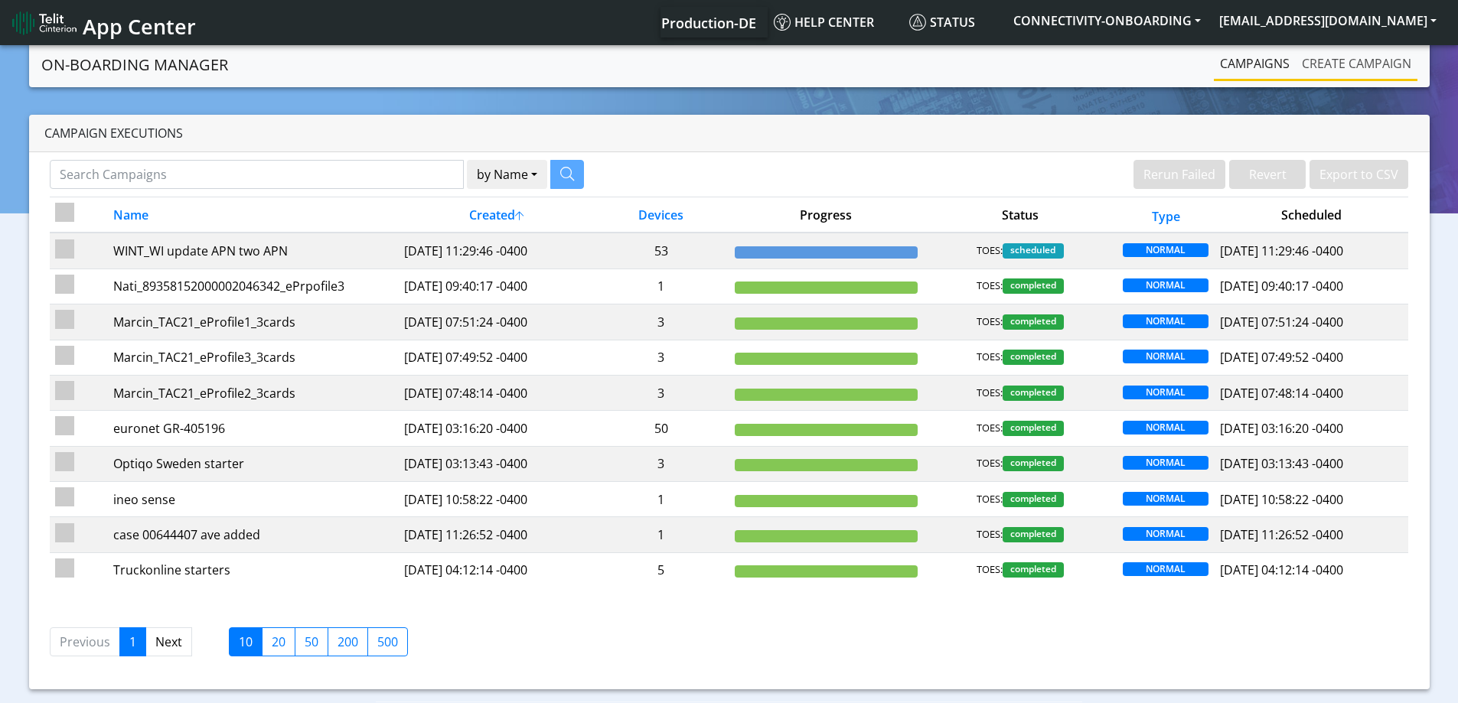
click at [1324, 56] on link "Create campaign" at bounding box center [1356, 63] width 122 height 31
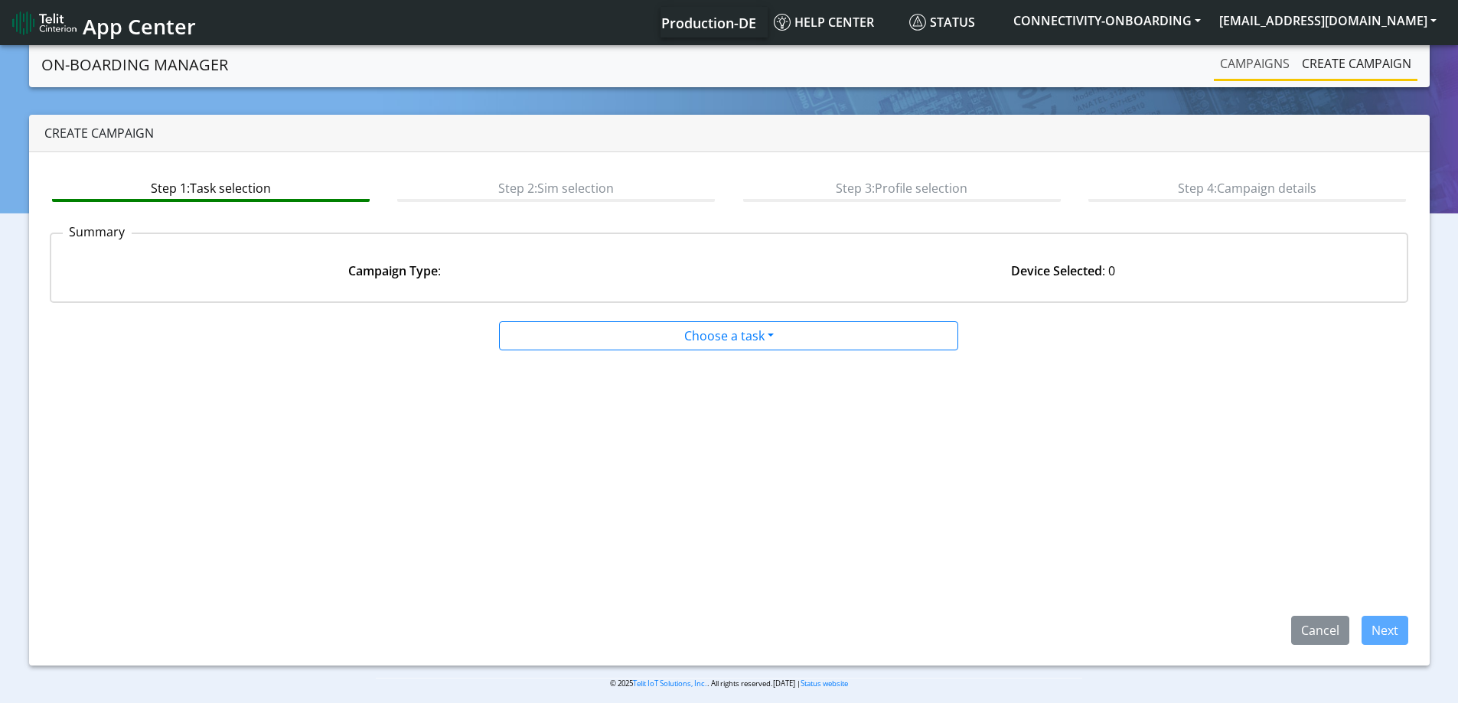
click at [1251, 66] on link "Campaigns" at bounding box center [1255, 63] width 82 height 31
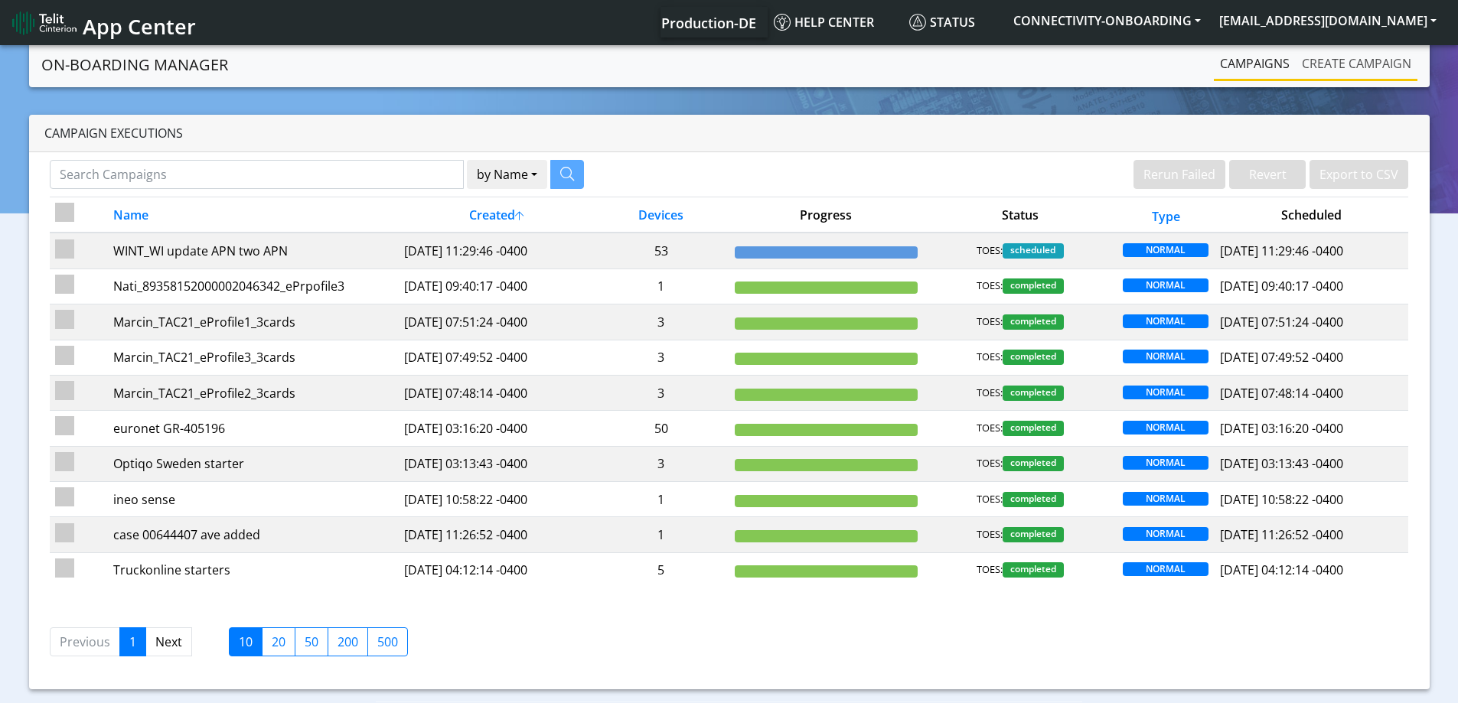
click at [1380, 57] on link "Create campaign" at bounding box center [1356, 63] width 122 height 31
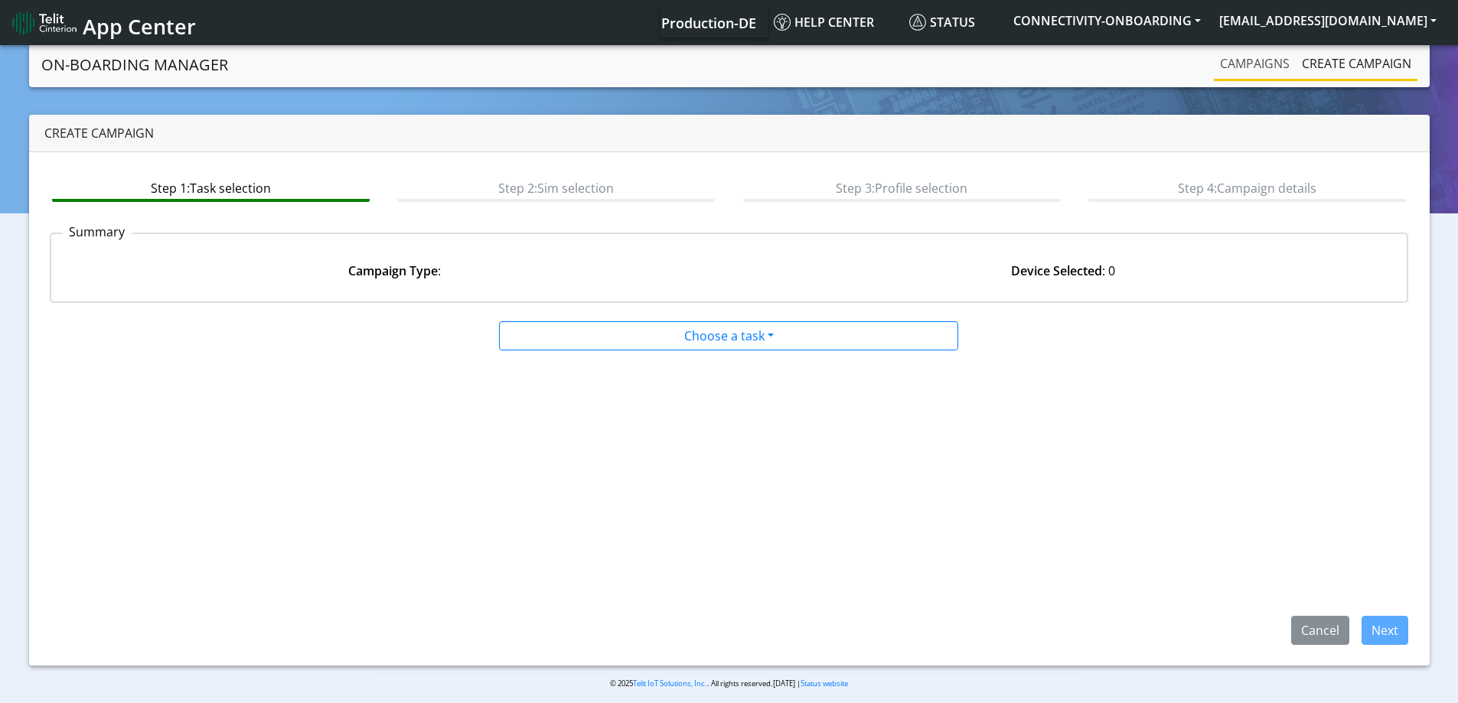
click at [1244, 64] on link "Campaigns" at bounding box center [1255, 63] width 82 height 31
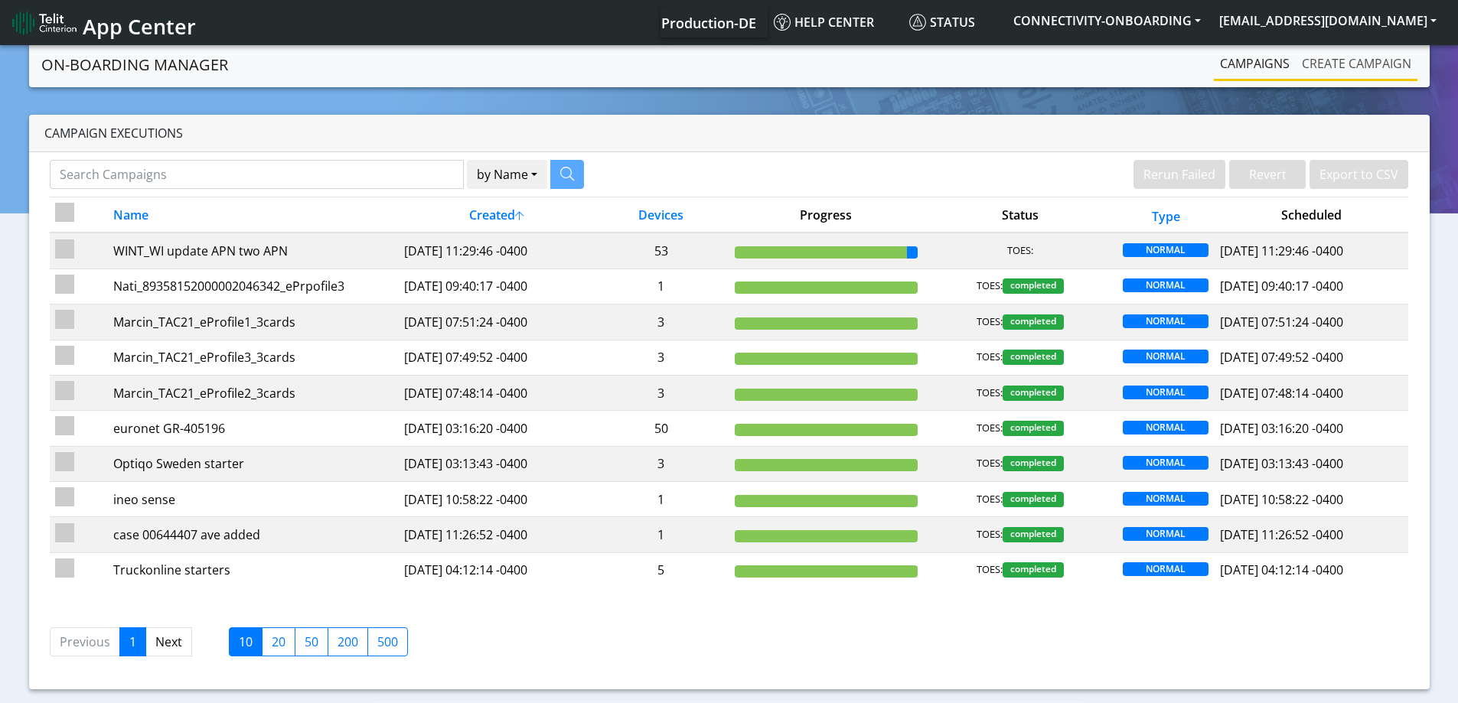
click at [1329, 60] on link "Create campaign" at bounding box center [1356, 63] width 122 height 31
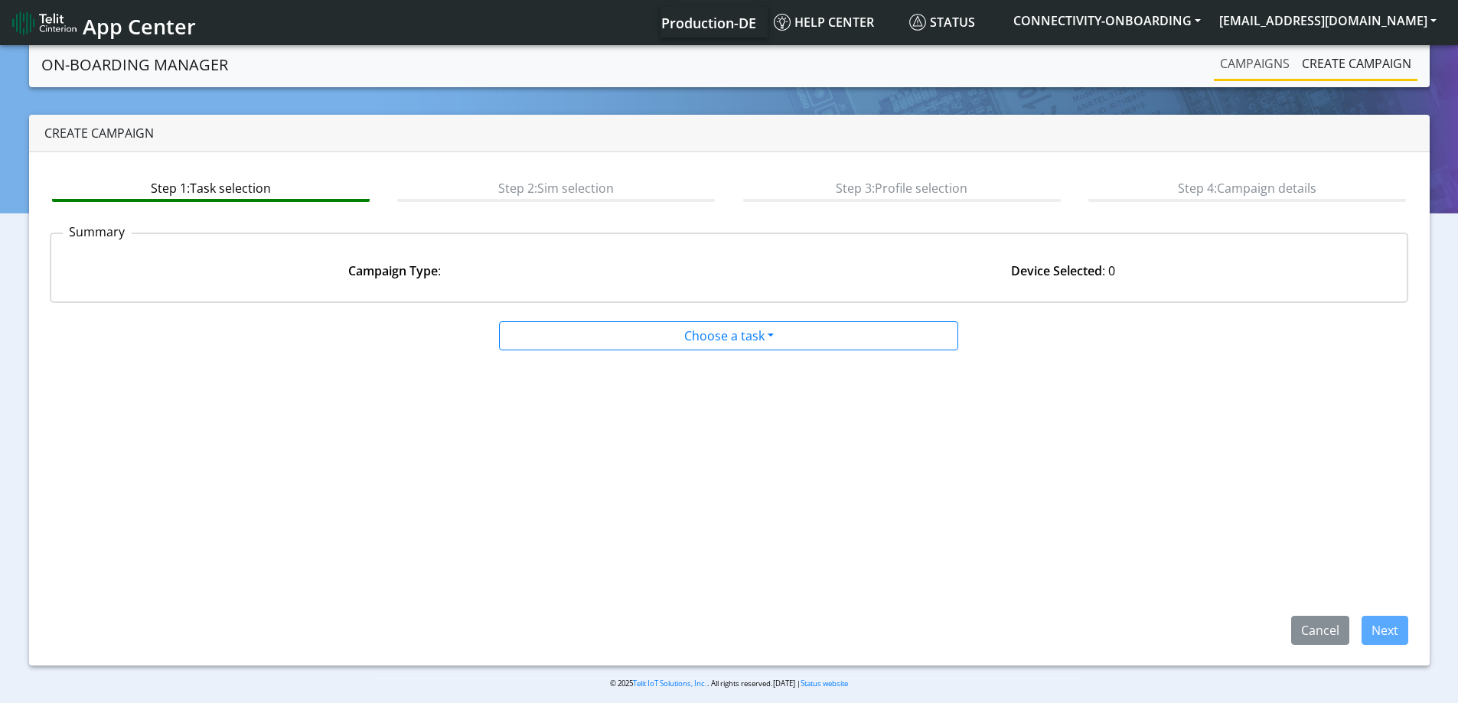
click at [1249, 61] on link "Campaigns" at bounding box center [1255, 63] width 82 height 31
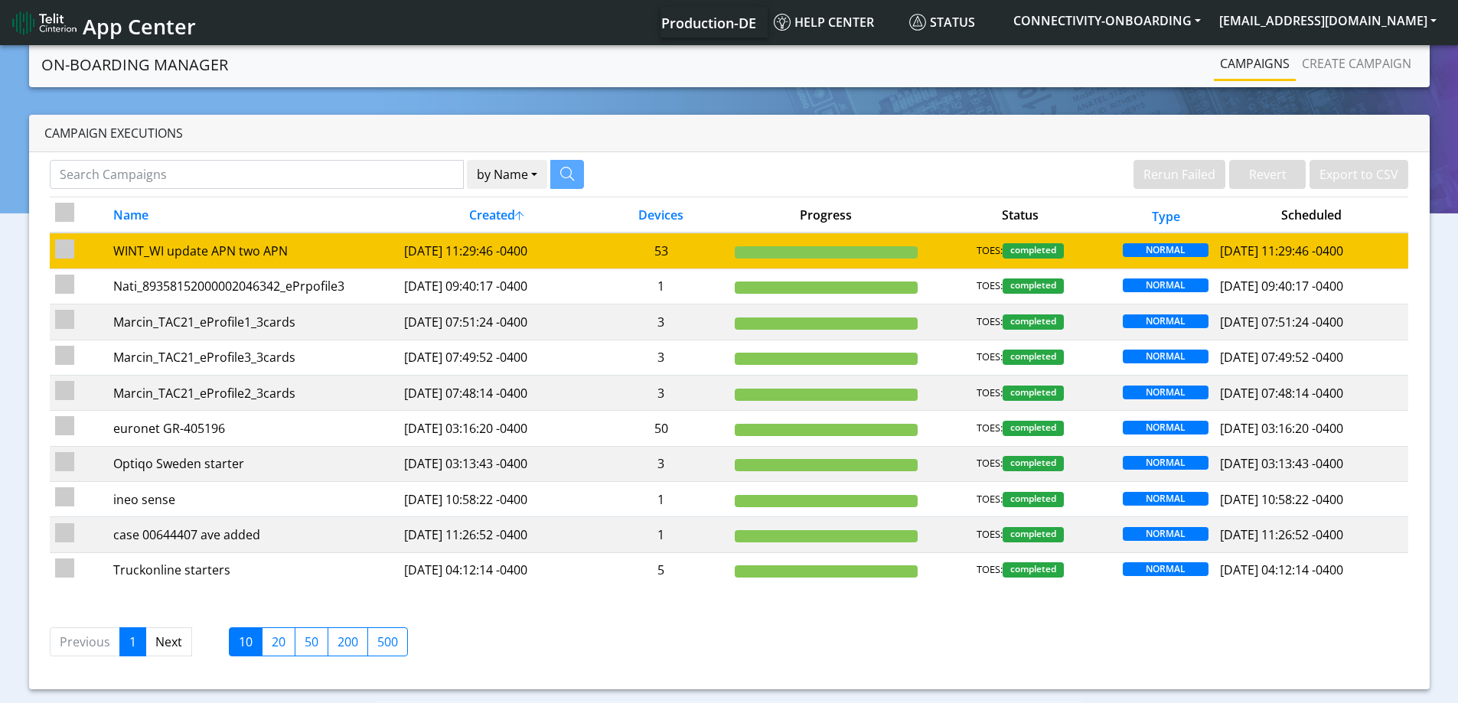
click at [649, 253] on td "53" at bounding box center [661, 251] width 136 height 36
